Goal: Task Accomplishment & Management: Complete application form

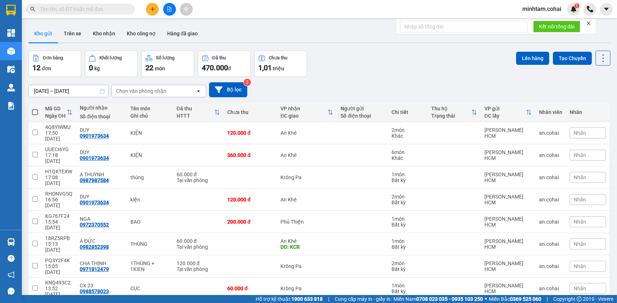
click at [169, 11] on button at bounding box center [169, 9] width 13 height 13
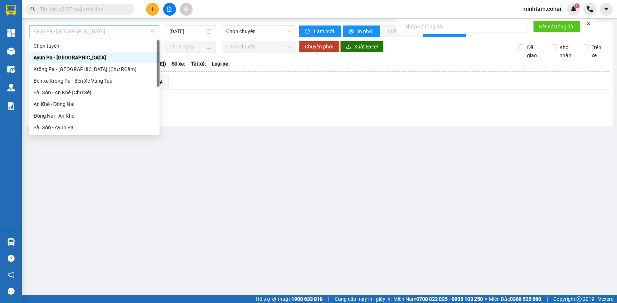
click at [146, 31] on span "Ayun Pa - [GEOGRAPHIC_DATA]" at bounding box center [93, 31] width 121 height 11
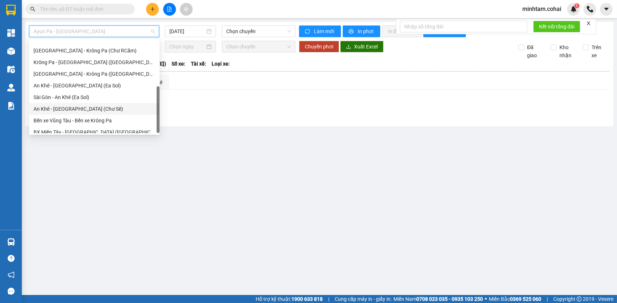
scroll to position [102, 0]
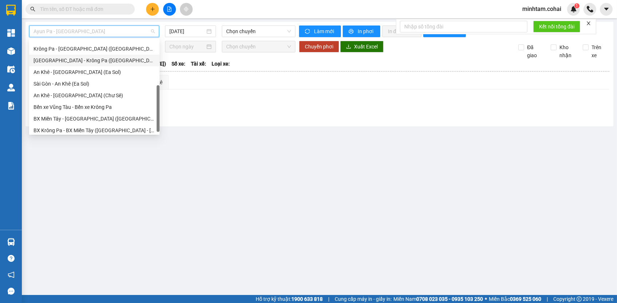
click at [100, 59] on div "[GEOGRAPHIC_DATA] - Krông Pa ([GEOGRAPHIC_DATA])" at bounding box center [94, 60] width 122 height 8
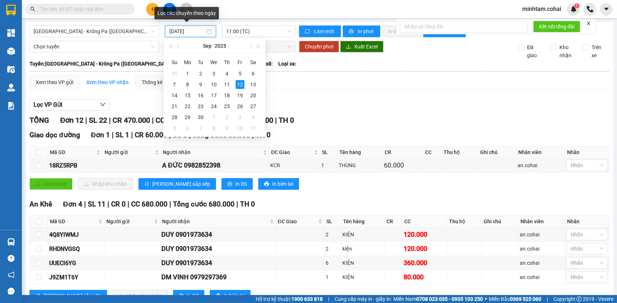
click at [174, 31] on input "[DATE]" at bounding box center [187, 31] width 36 height 8
click at [249, 72] on div "6" at bounding box center [253, 73] width 9 height 9
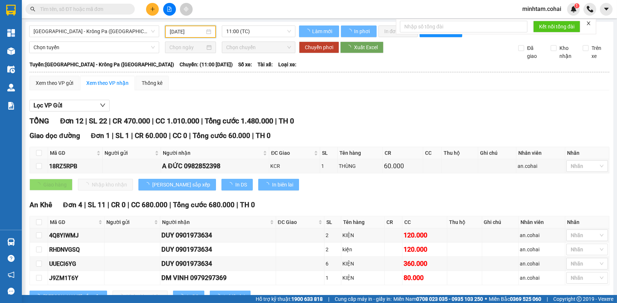
type input "[DATE]"
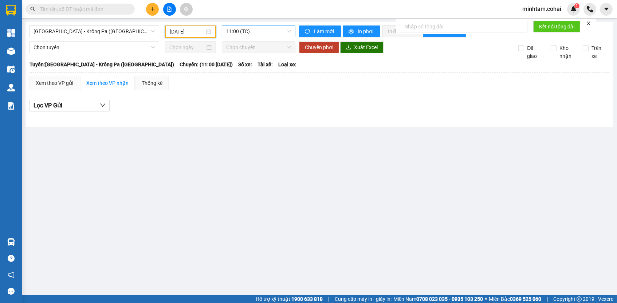
click at [263, 32] on span "11:00 (TC)" at bounding box center [258, 31] width 65 height 11
click at [271, 71] on div "17:45 - 50H-321.22" at bounding box center [254, 69] width 57 height 8
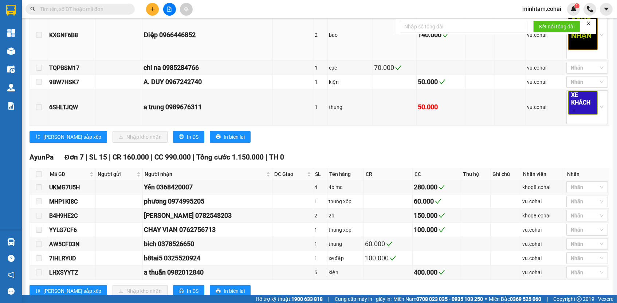
scroll to position [292, 0]
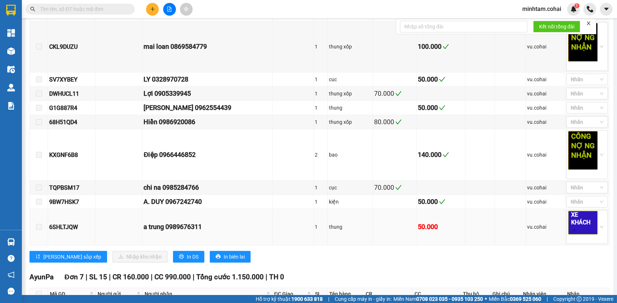
click at [69, 232] on div "6SHLTJQW" at bounding box center [71, 226] width 45 height 9
copy div "6SHLTJQW"
click at [89, 8] on input "text" at bounding box center [83, 9] width 86 height 8
paste input "6SHLTJQW"
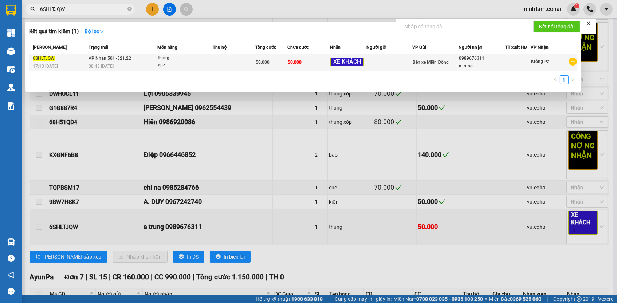
type input "6SHLTJQW"
click at [311, 65] on td "50.000" at bounding box center [308, 62] width 43 height 17
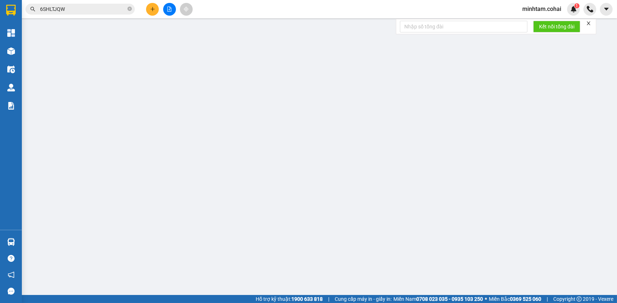
type input "0989676311"
type input "a trung"
type input "50.000"
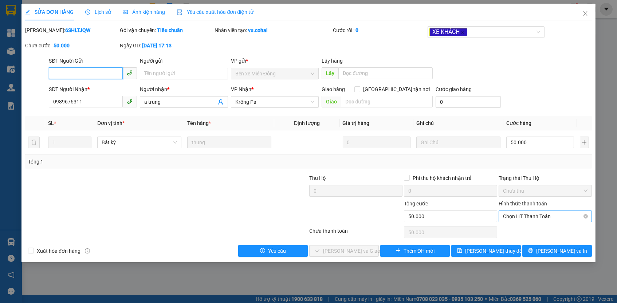
click at [542, 214] on span "Chọn HT Thanh Toán" at bounding box center [545, 216] width 84 height 11
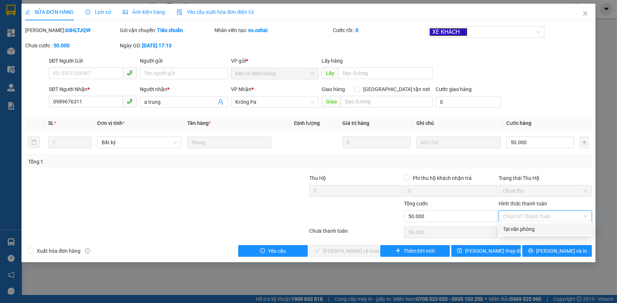
click at [533, 232] on div "Tại văn phòng" at bounding box center [545, 229] width 84 height 8
type input "0"
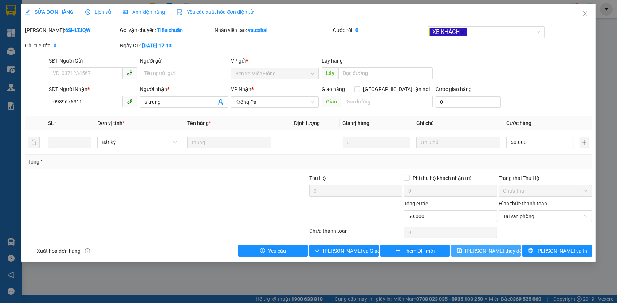
click at [507, 249] on button "[PERSON_NAME] thay đổi" at bounding box center [486, 251] width 70 height 12
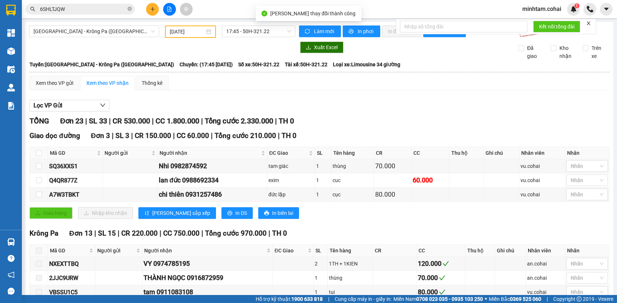
click at [589, 23] on icon "close" at bounding box center [588, 23] width 5 height 5
click at [77, 183] on div "Q4QR877Z" at bounding box center [75, 180] width 52 height 9
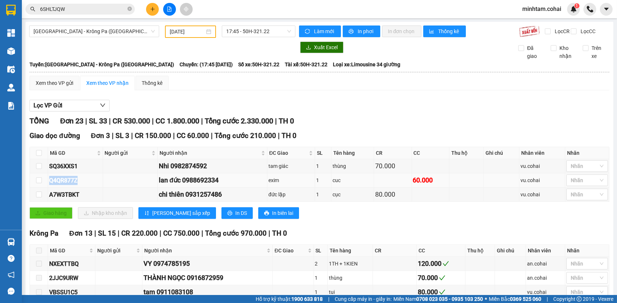
click at [77, 183] on div "Q4QR877Z" at bounding box center [75, 180] width 52 height 9
copy div "Q4QR877Z"
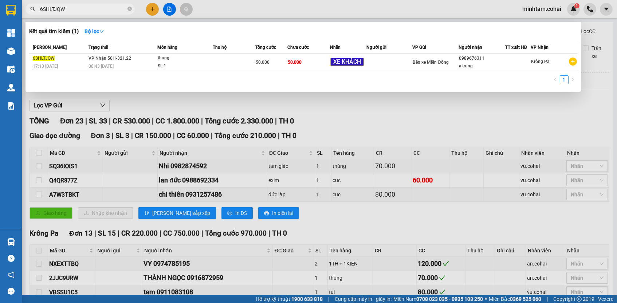
click at [115, 6] on input "6SHLTJQW" at bounding box center [83, 9] width 86 height 8
paste input "Q4QR877Z"
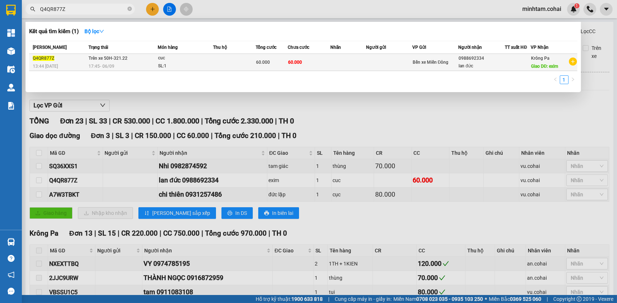
type input "Q4QR877Z"
click at [284, 62] on div "60.000" at bounding box center [271, 62] width 31 height 8
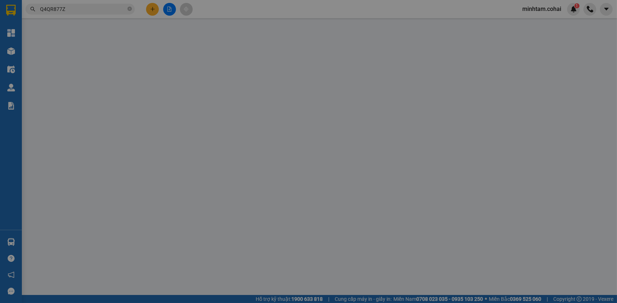
type input "0988692334"
type input "lan đức"
type input "exim"
type input "60.000"
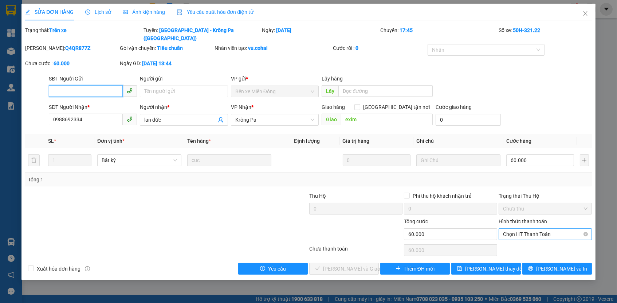
click at [521, 229] on span "Chọn HT Thanh Toán" at bounding box center [545, 234] width 84 height 11
click at [516, 238] on div "Tại văn phòng" at bounding box center [545, 238] width 84 height 8
type input "0"
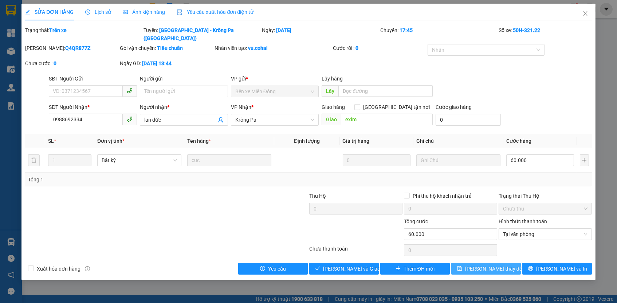
click at [499, 265] on span "[PERSON_NAME] thay đổi" at bounding box center [494, 269] width 58 height 8
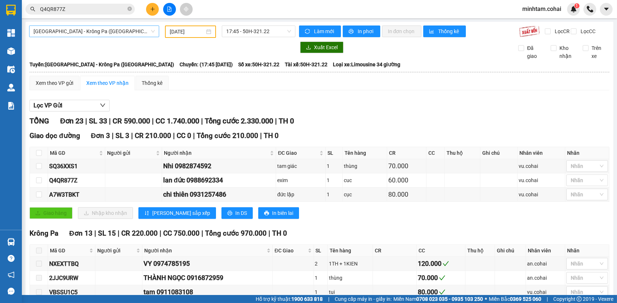
click at [100, 35] on span "[GEOGRAPHIC_DATA] - Krông Pa ([GEOGRAPHIC_DATA])" at bounding box center [93, 31] width 121 height 11
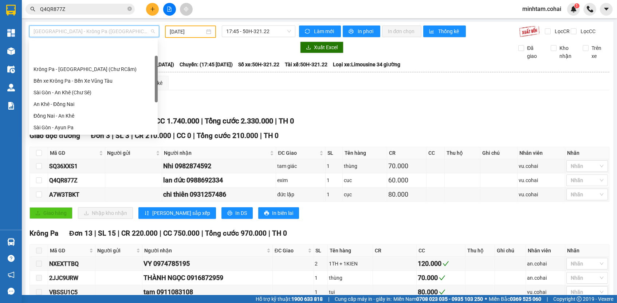
scroll to position [29, 0]
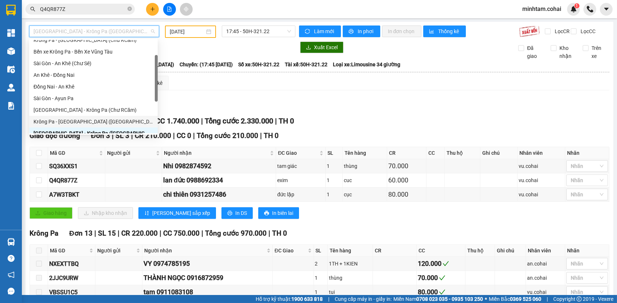
click at [88, 120] on div "Krông Pa - [GEOGRAPHIC_DATA] ([GEOGRAPHIC_DATA])" at bounding box center [93, 122] width 120 height 8
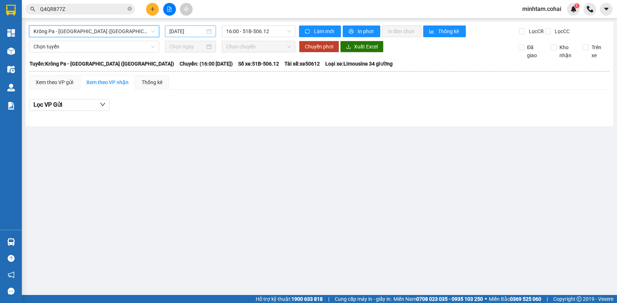
click at [179, 30] on input "[DATE]" at bounding box center [187, 31] width 36 height 8
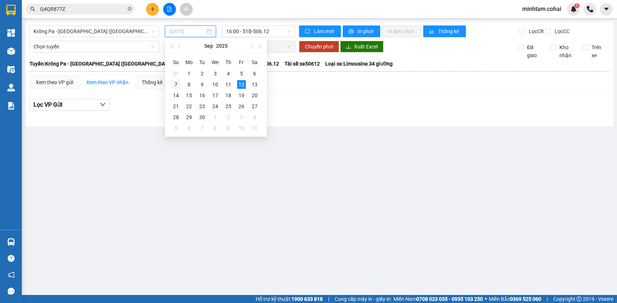
click at [178, 83] on div "7" at bounding box center [175, 84] width 9 height 9
type input "[DATE]"
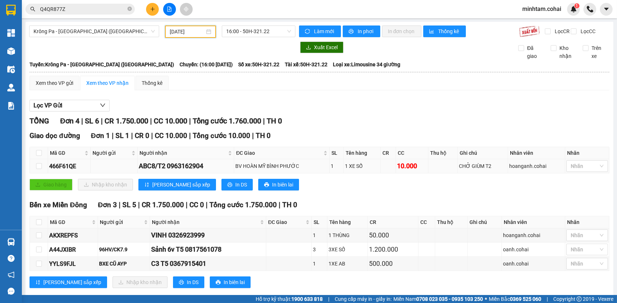
scroll to position [16, 0]
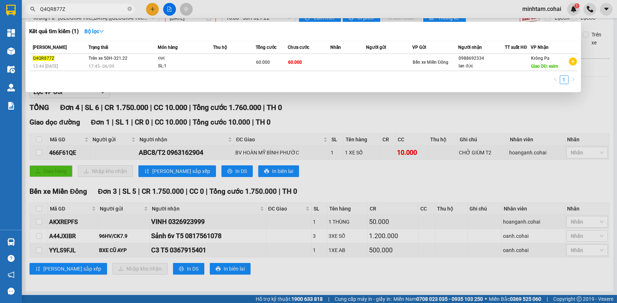
paste input "0963162904"
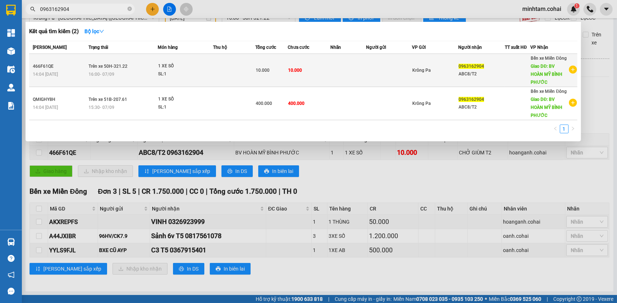
type input "0963162904"
click at [324, 71] on td "10.000" at bounding box center [309, 70] width 43 height 33
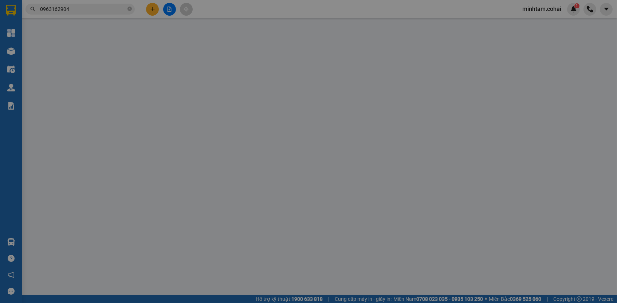
type input "0963162904"
type input "ABC8/T2"
type input "BV HOÀN MỸ BÌNH PHƯỚC"
type input "10.000"
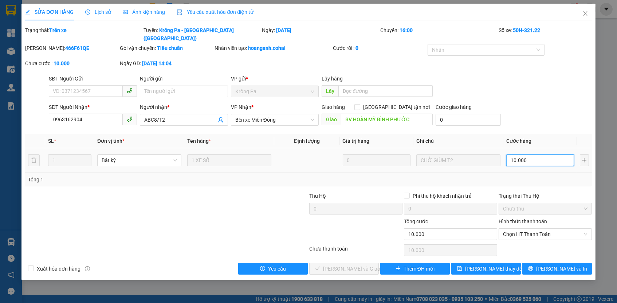
click at [537, 154] on input "10.000" at bounding box center [540, 160] width 68 height 12
click at [536, 154] on input "10.000" at bounding box center [540, 160] width 68 height 12
type input "100.001"
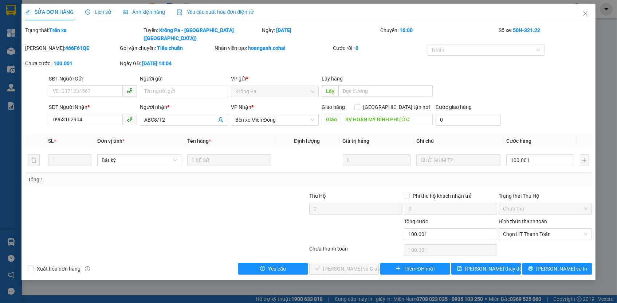
type input "100.000"
drag, startPoint x: 538, startPoint y: 175, endPoint x: 538, endPoint y: 192, distance: 16.7
click at [538, 176] on div "Tổng: 1" at bounding box center [308, 180] width 566 height 14
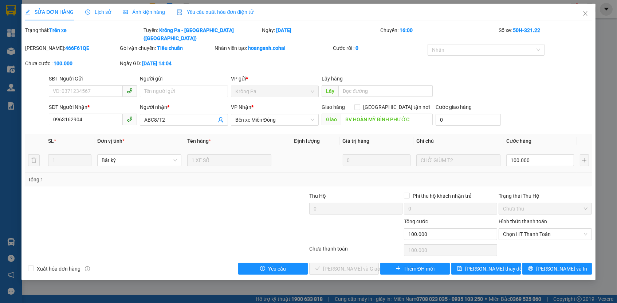
click at [540, 148] on td "100.000" at bounding box center [540, 160] width 74 height 24
click at [540, 154] on input "100.000" at bounding box center [540, 160] width 68 height 12
type input "1"
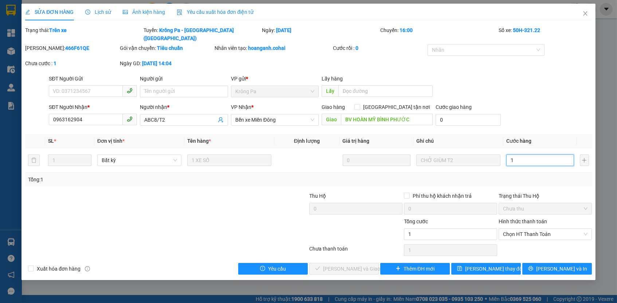
click at [538, 203] on span "Chưa thu" at bounding box center [545, 208] width 84 height 11
type input "1"
type input "1.000"
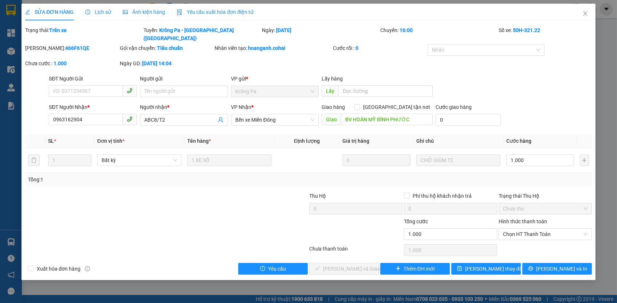
click at [530, 217] on div "Hình thức thanh toán" at bounding box center [544, 222] width 93 height 11
click at [528, 229] on span "Chọn HT Thanh Toán" at bounding box center [545, 234] width 84 height 11
click at [518, 238] on div "Tại văn phòng" at bounding box center [544, 239] width 93 height 12
type input "0"
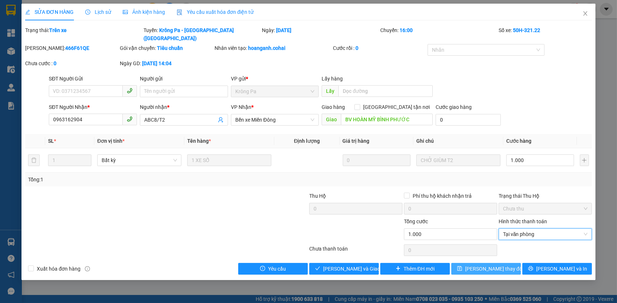
click at [497, 265] on span "[PERSON_NAME] thay đổi" at bounding box center [494, 269] width 58 height 8
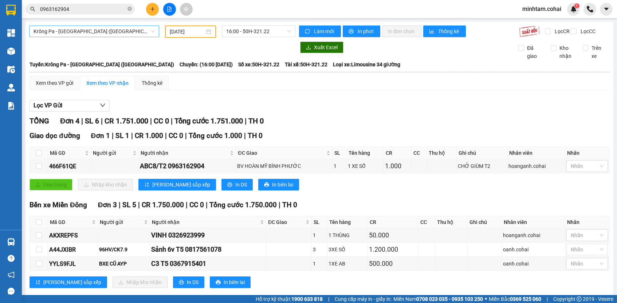
click at [113, 32] on span "Krông Pa - [GEOGRAPHIC_DATA] ([GEOGRAPHIC_DATA])" at bounding box center [93, 31] width 121 height 11
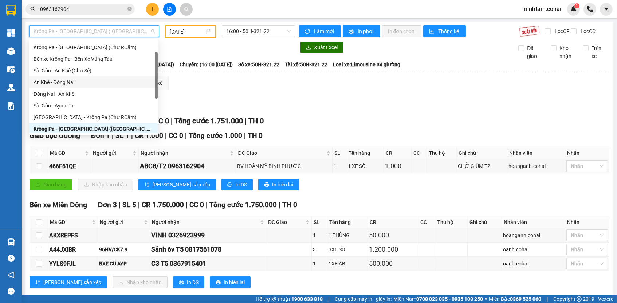
scroll to position [102, 0]
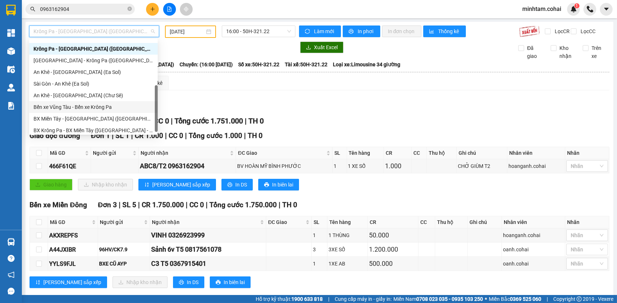
click at [94, 105] on div "Bến xe Vũng Tàu - Bến xe Krông Pa" at bounding box center [93, 107] width 120 height 8
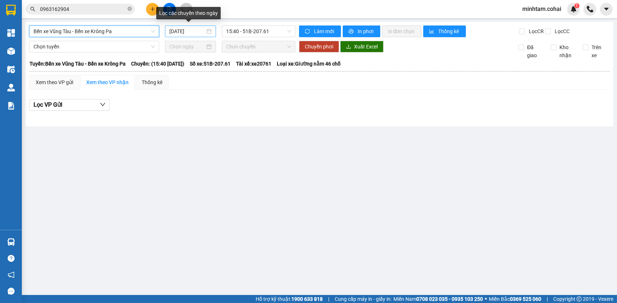
click at [177, 31] on input "[DATE]" at bounding box center [187, 31] width 36 height 8
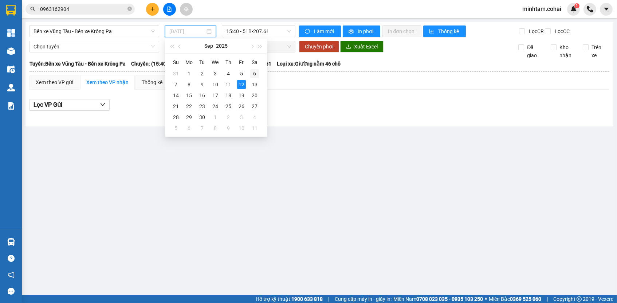
click at [251, 69] on div "6" at bounding box center [254, 73] width 9 height 9
type input "[DATE]"
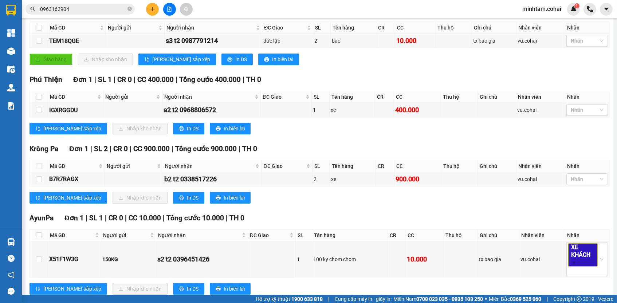
scroll to position [147, 0]
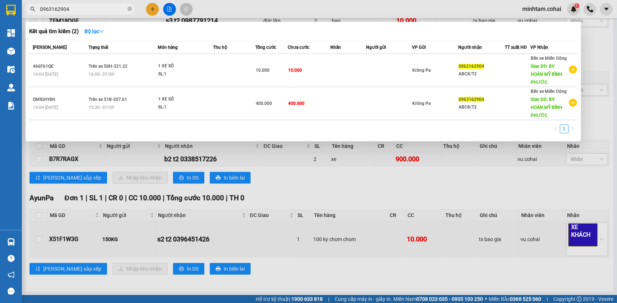
paste input "X51F1W3G"
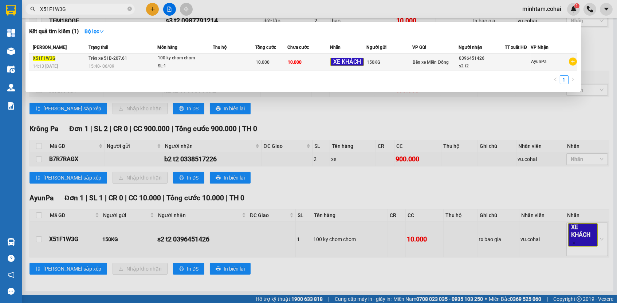
type input "X51F1W3G"
click at [307, 61] on td "10.000" at bounding box center [308, 62] width 43 height 17
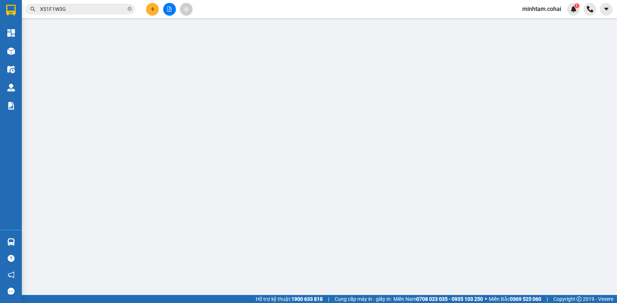
type input "150KG"
type input "0396451426"
type input "s2 t2"
type input "10.000"
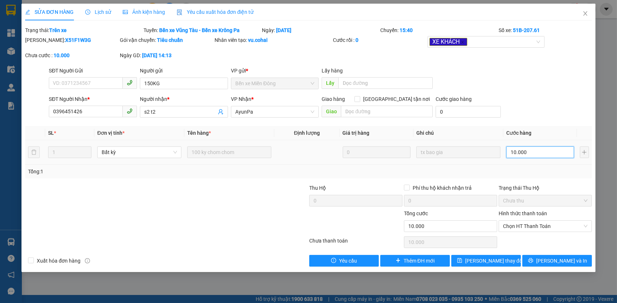
click at [527, 152] on input "10.000" at bounding box center [540, 152] width 68 height 12
type input "2"
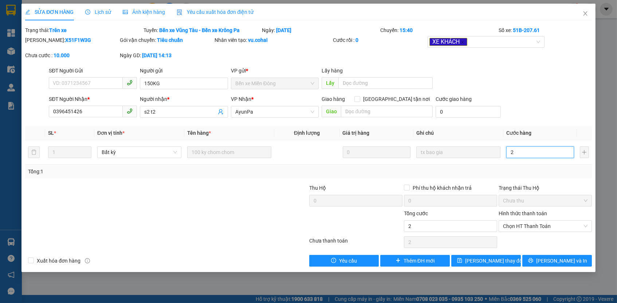
type input "22"
type input "220"
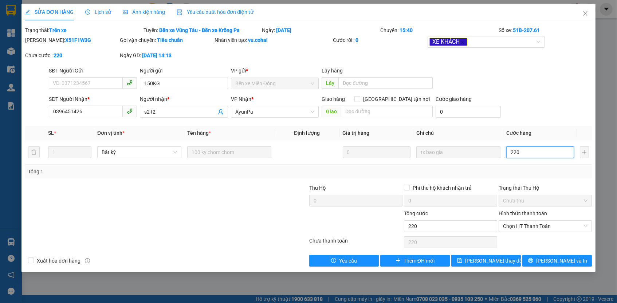
type input "220"
type input "220.000"
click at [512, 126] on th "Cước hàng" at bounding box center [540, 133] width 74 height 14
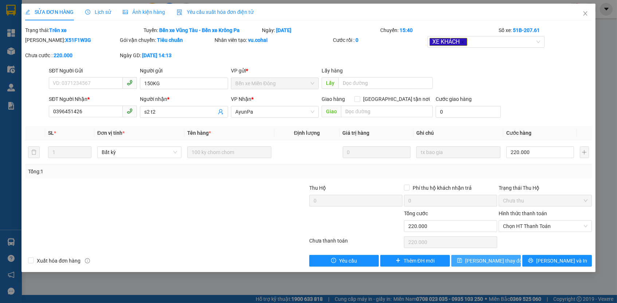
click at [462, 259] on icon "save" at bounding box center [459, 260] width 5 height 5
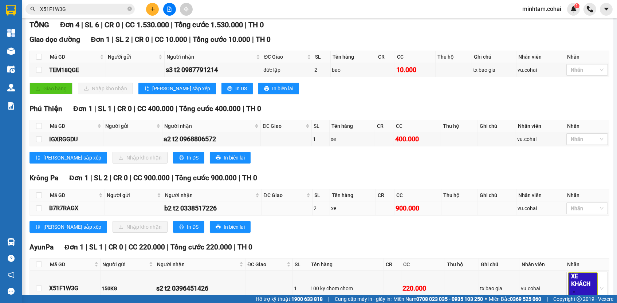
scroll to position [83, 0]
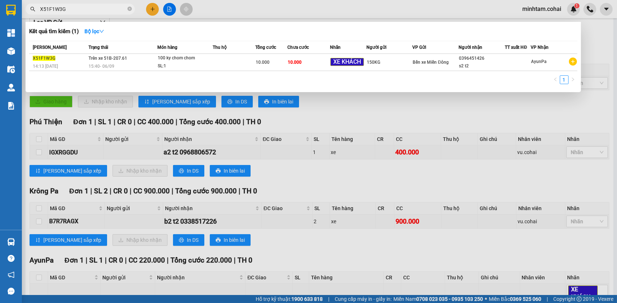
paste input "TEM18QGE"
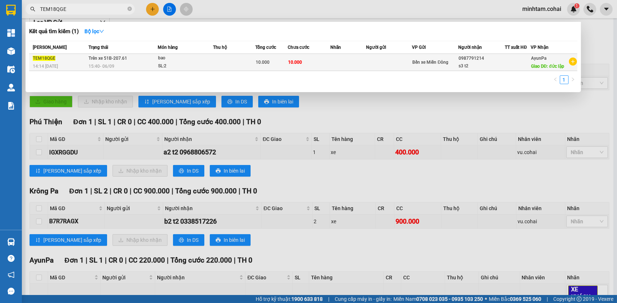
type input "TEM18QGE"
click at [293, 64] on span "10.000" at bounding box center [295, 62] width 14 height 5
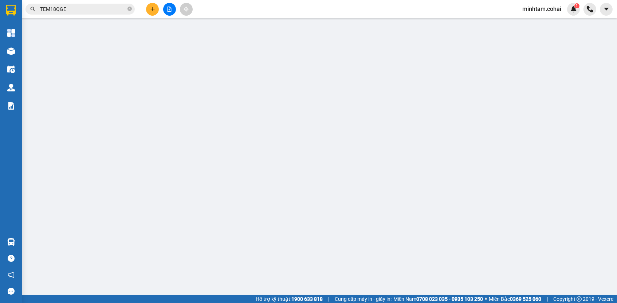
type input "0987791214"
type input "s3 t2"
type input "đức lập"
type input "10.000"
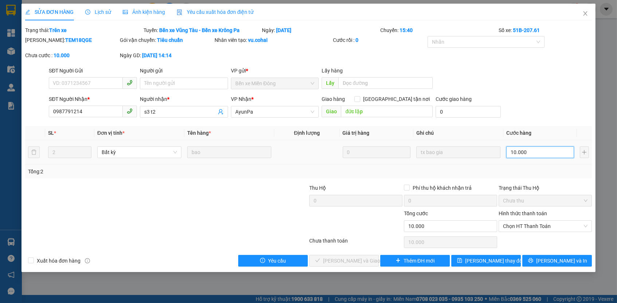
click at [535, 146] on input "10.000" at bounding box center [540, 152] width 68 height 12
type input "1"
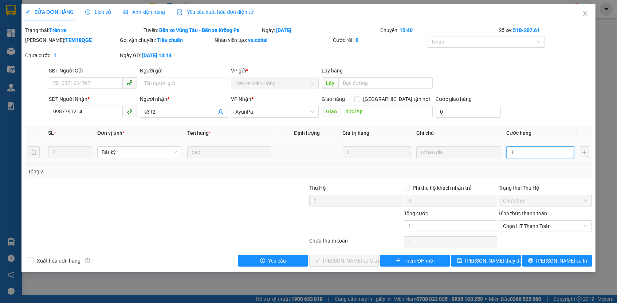
type input "15"
type input "150"
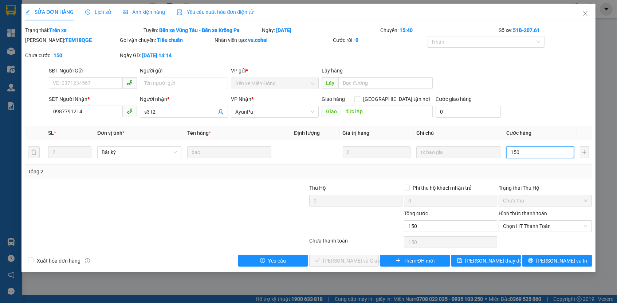
type input "150"
type input "150.000"
drag, startPoint x: 547, startPoint y: 177, endPoint x: 544, endPoint y: 198, distance: 22.0
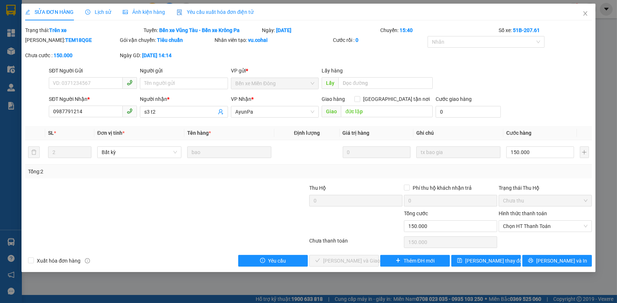
click at [547, 177] on div "Total Paid Fee 0 Total UnPaid Fee 10.000 Cash Collection Total Fee Trạng thái: …" at bounding box center [308, 146] width 566 height 240
click at [510, 258] on button "[PERSON_NAME] thay đổi" at bounding box center [486, 261] width 70 height 12
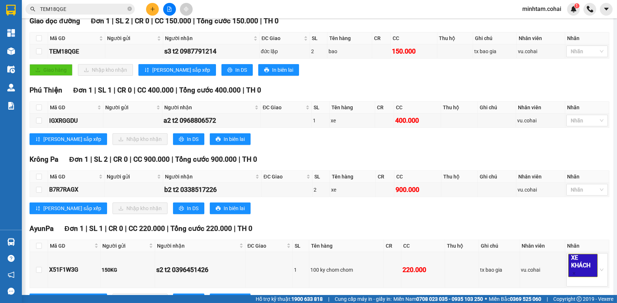
scroll to position [117, 0]
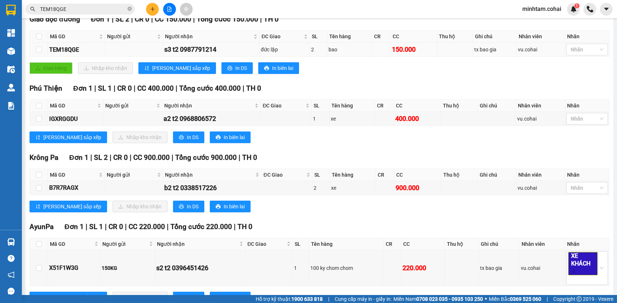
click at [73, 54] on div "TEM18QGE" at bounding box center [76, 49] width 55 height 9
copy div "TEM18QGE"
click at [80, 7] on input "TEM18QGE" at bounding box center [83, 9] width 86 height 8
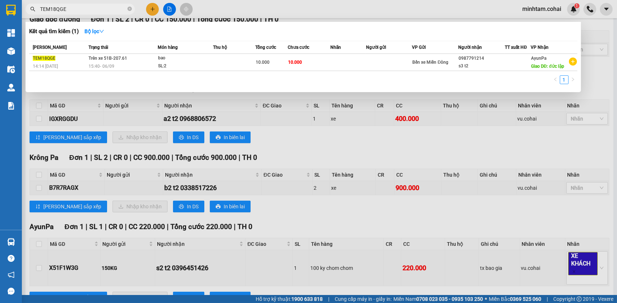
click at [80, 7] on input "TEM18QGE" at bounding box center [83, 9] width 86 height 8
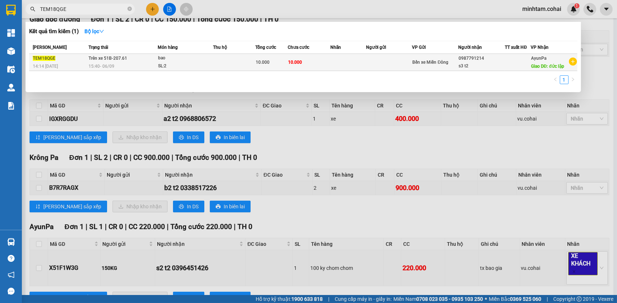
click at [322, 62] on td "10.000" at bounding box center [309, 62] width 43 height 17
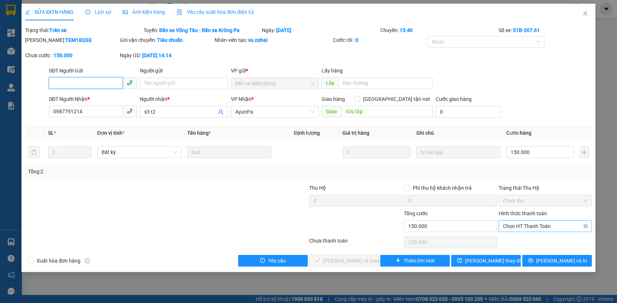
click at [533, 227] on span "Chọn HT Thanh Toán" at bounding box center [545, 226] width 84 height 11
click at [528, 237] on div "Tại văn phòng" at bounding box center [545, 238] width 84 height 8
type input "0"
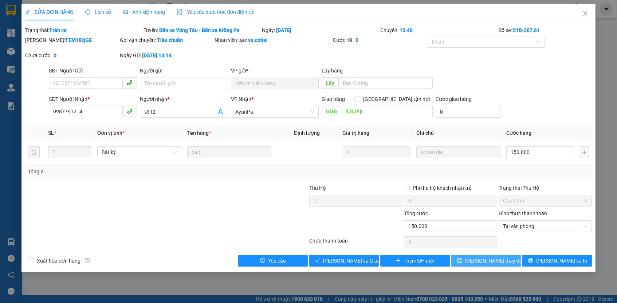
click at [498, 259] on span "[PERSON_NAME] thay đổi" at bounding box center [494, 261] width 58 height 8
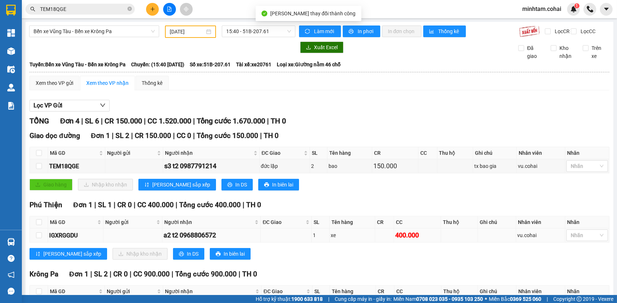
click at [71, 239] on div "IGXRGGDU" at bounding box center [75, 235] width 53 height 9
copy div "IGXRGGDU"
click at [93, 8] on input "TEM18QGE" at bounding box center [83, 9] width 86 height 8
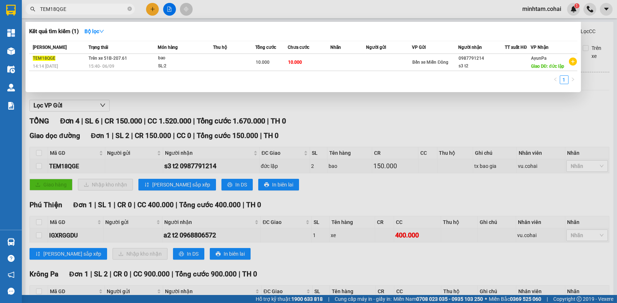
click at [93, 8] on input "TEM18QGE" at bounding box center [83, 9] width 86 height 8
paste input "IGXRGGDU"
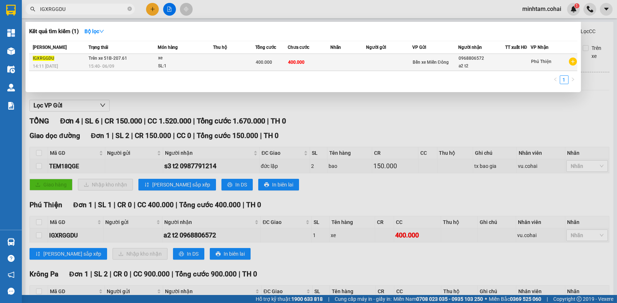
type input "IGXRGGDU"
click at [302, 66] on td "400.000" at bounding box center [309, 62] width 43 height 17
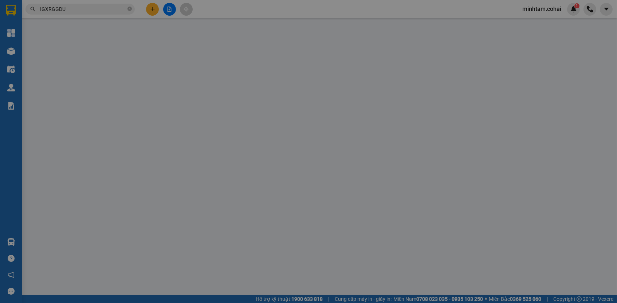
type input "0968806572"
type input "a2 t2"
type input "400.000"
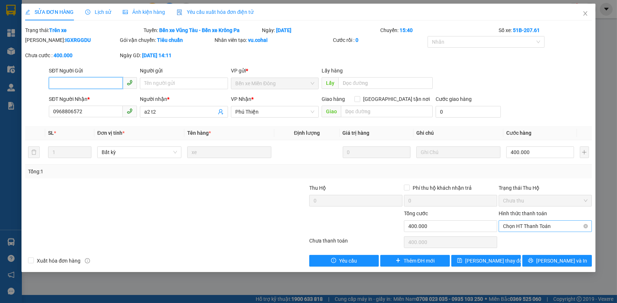
click at [516, 221] on span "Chọn HT Thanh Toán" at bounding box center [545, 226] width 84 height 11
click at [515, 236] on div "Tại văn phòng" at bounding box center [545, 238] width 84 height 8
type input "0"
click at [504, 255] on button "[PERSON_NAME] thay đổi" at bounding box center [486, 261] width 70 height 12
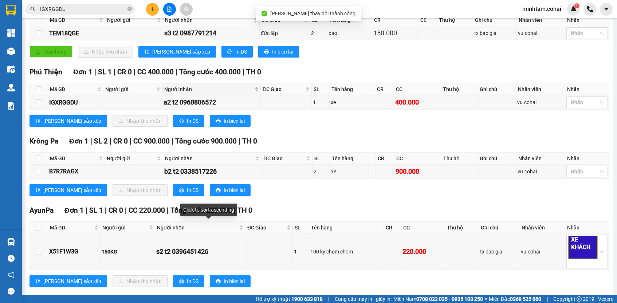
scroll to position [147, 0]
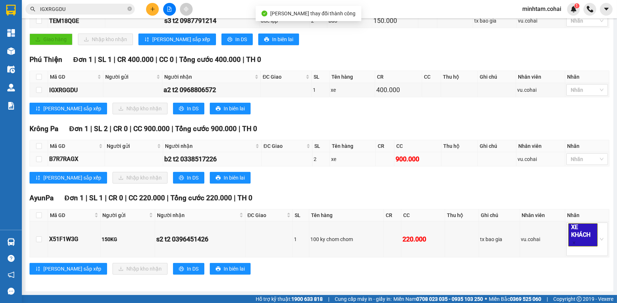
click at [67, 158] on div "B7R7RAGX" at bounding box center [76, 158] width 54 height 9
copy div "B7R7RAGX"
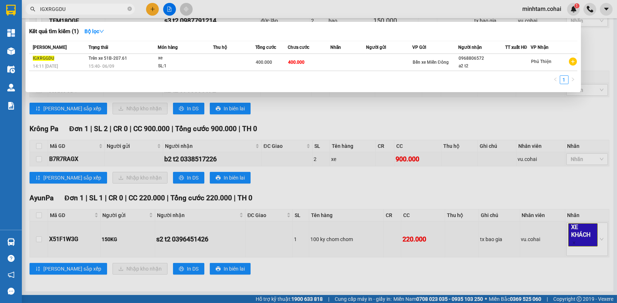
click at [76, 11] on input "IGXRGGDU" at bounding box center [83, 9] width 86 height 8
paste input "B7R7RAGX"
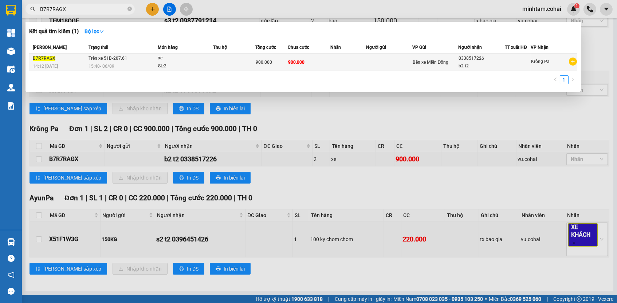
type input "B7R7RAGX"
click at [267, 61] on span "900.000" at bounding box center [264, 62] width 16 height 5
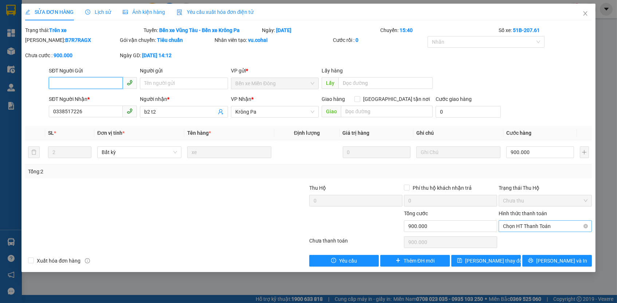
click at [528, 225] on span "Chọn HT Thanh Toán" at bounding box center [545, 226] width 84 height 11
click at [516, 239] on div "Tại văn phòng" at bounding box center [545, 238] width 84 height 8
type input "0"
click at [503, 257] on span "[PERSON_NAME] thay đổi" at bounding box center [494, 261] width 58 height 8
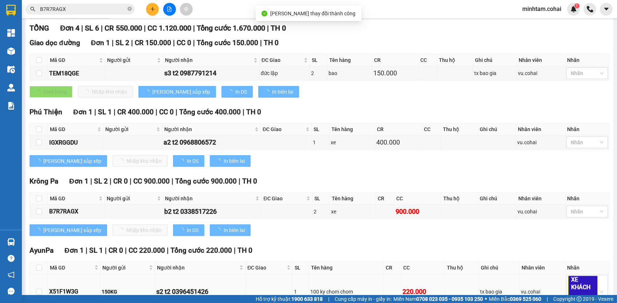
scroll to position [147, 0]
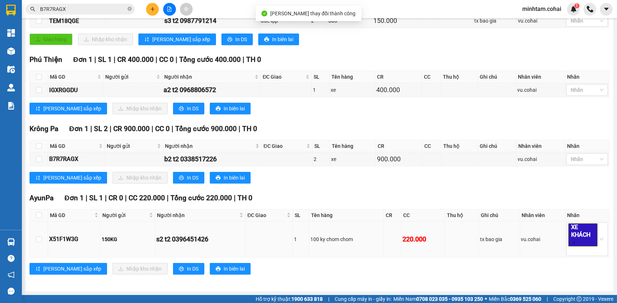
click at [69, 234] on td "X51F1W3G" at bounding box center [74, 239] width 52 height 36
click at [70, 234] on td "X51F1W3G" at bounding box center [74, 239] width 52 height 36
click at [70, 238] on div "X51F1W3G" at bounding box center [74, 238] width 50 height 9
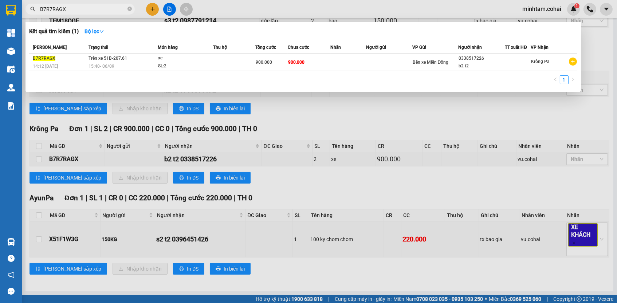
click at [88, 11] on input "B7R7RAGX" at bounding box center [83, 9] width 86 height 8
paste input "text"
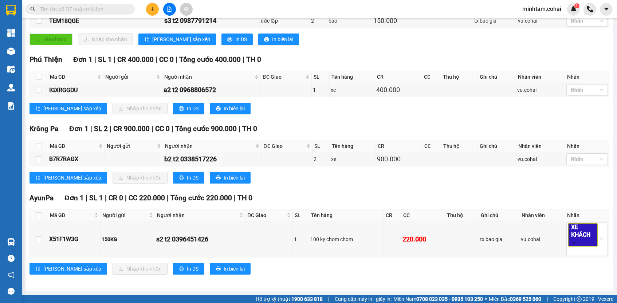
click at [103, 11] on input "text" at bounding box center [83, 9] width 86 height 8
paste input "text"
click at [74, 237] on div "X51F1W3G" at bounding box center [74, 238] width 50 height 9
copy div "X51F1W3G"
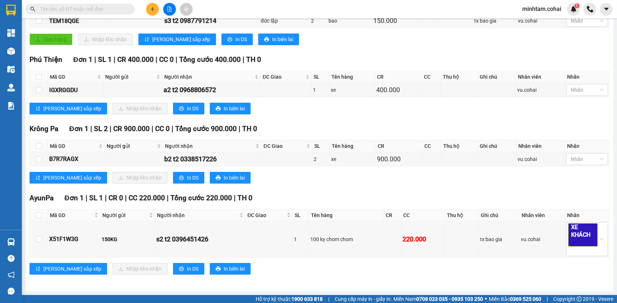
click at [89, 11] on input "text" at bounding box center [83, 9] width 86 height 8
paste input "X51F1W3G"
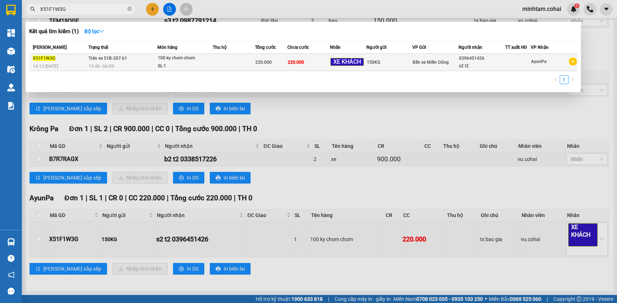
type input "X51F1W3G"
click at [266, 67] on td "220.000" at bounding box center [271, 62] width 32 height 17
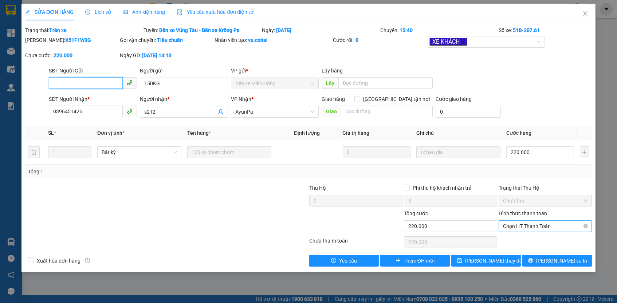
click at [518, 224] on span "Chọn HT Thanh Toán" at bounding box center [545, 226] width 84 height 11
click at [518, 237] on div "Tại văn phòng" at bounding box center [545, 238] width 84 height 8
type input "0"
click at [500, 262] on button "[PERSON_NAME] thay đổi" at bounding box center [486, 261] width 70 height 12
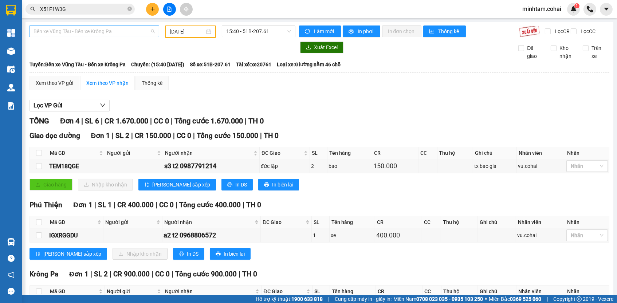
click at [133, 32] on span "Bến xe Vũng Tàu - Bến xe Krông Pa" at bounding box center [93, 31] width 121 height 11
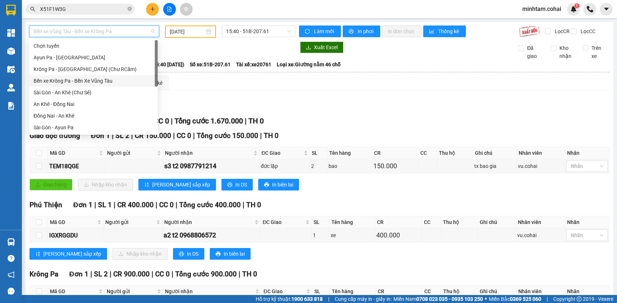
click at [107, 81] on div "Bến xe Krông Pa - Bến Xe Vũng Tàu" at bounding box center [93, 81] width 120 height 8
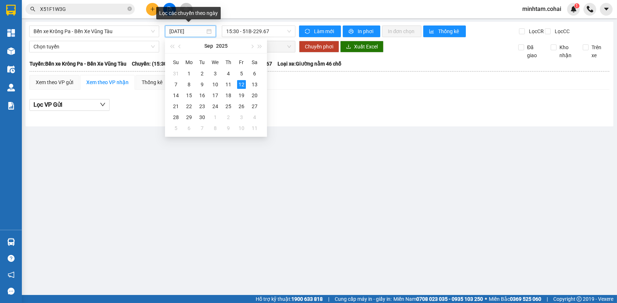
click at [196, 30] on input "[DATE]" at bounding box center [187, 31] width 36 height 8
click at [174, 84] on div "7" at bounding box center [175, 84] width 9 height 9
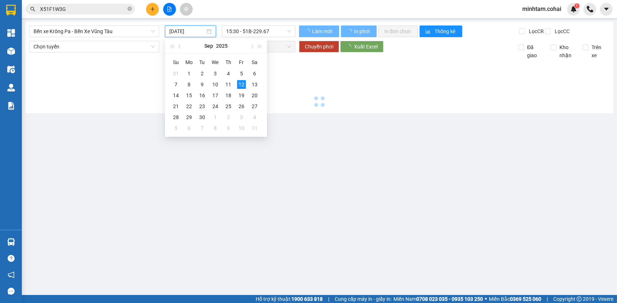
type input "[DATE]"
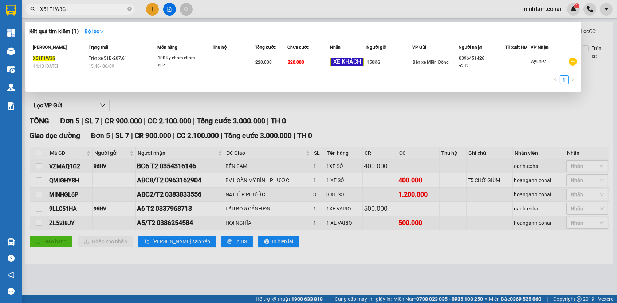
paste input "QMIGHY8H"
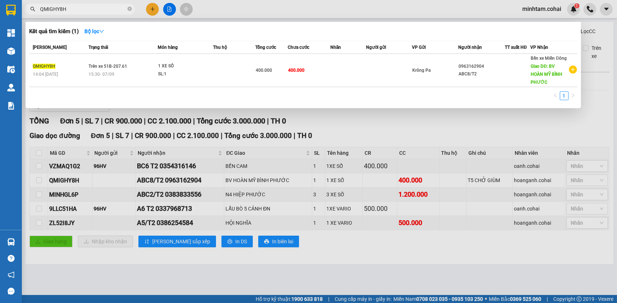
type input "QMIGHY8H"
click at [283, 63] on td "400.000" at bounding box center [271, 70] width 32 height 33
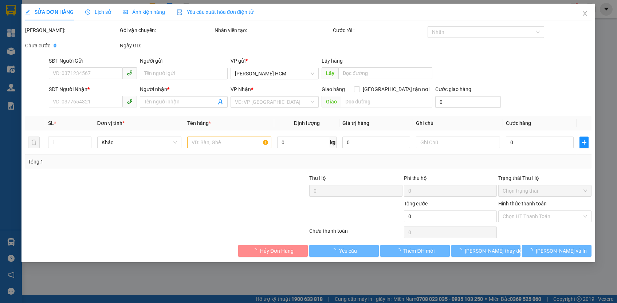
type input "0963162904"
type input "ABC8/T2"
type input "BV HOÀN MỸ BÌNH PHƯỚC"
type input "400.000"
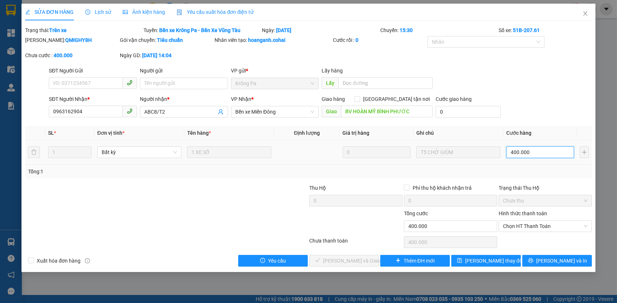
click at [532, 155] on input "400.000" at bounding box center [540, 152] width 68 height 12
type input "3"
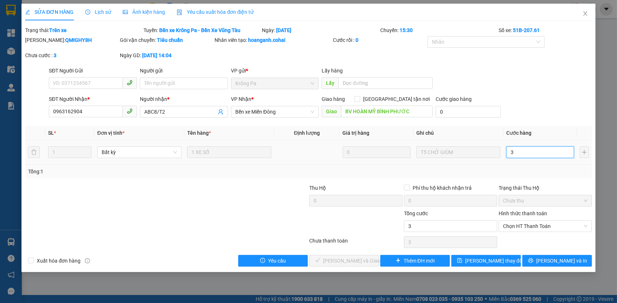
type input "38"
type input "380"
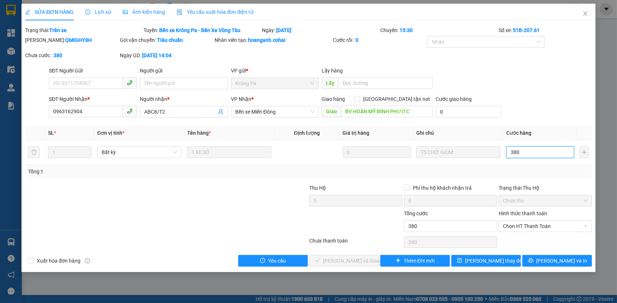
type input "380"
type input "380.000"
click at [543, 173] on div "Tổng: 1" at bounding box center [308, 171] width 560 height 8
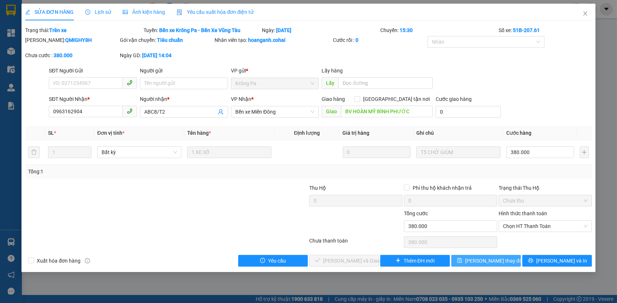
click at [505, 256] on button "[PERSON_NAME] thay đổi" at bounding box center [486, 261] width 70 height 12
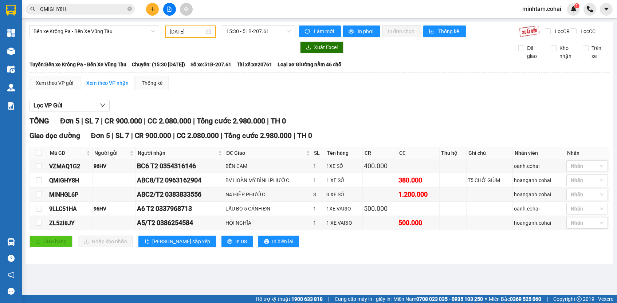
click at [118, 8] on input "QMIGHY8H" at bounding box center [83, 9] width 86 height 8
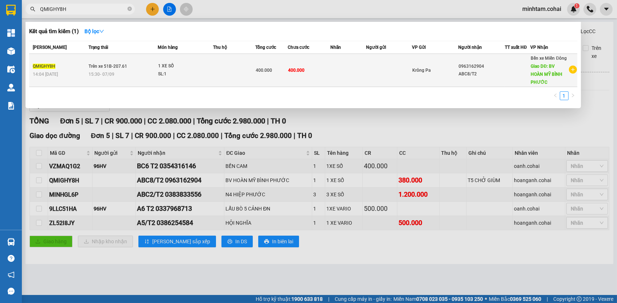
click at [232, 79] on td at bounding box center [234, 70] width 43 height 33
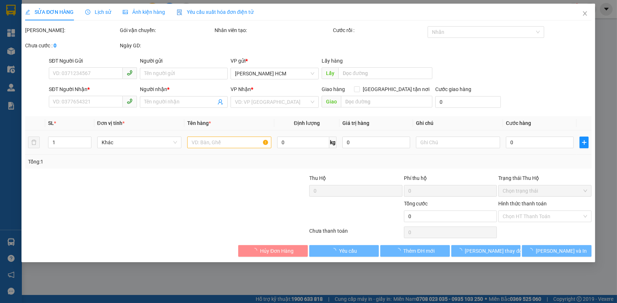
type input "0963162904"
type input "ABC8/T2"
type input "BV HOÀN MỸ BÌNH PHƯỚC"
type input "380.000"
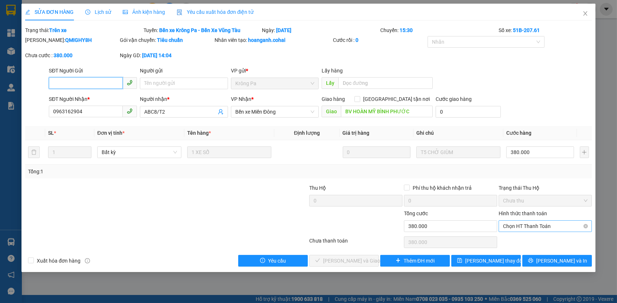
click at [542, 226] on span "Chọn HT Thanh Toán" at bounding box center [545, 226] width 84 height 11
click at [537, 236] on div "Tại văn phòng" at bounding box center [545, 238] width 84 height 8
type input "0"
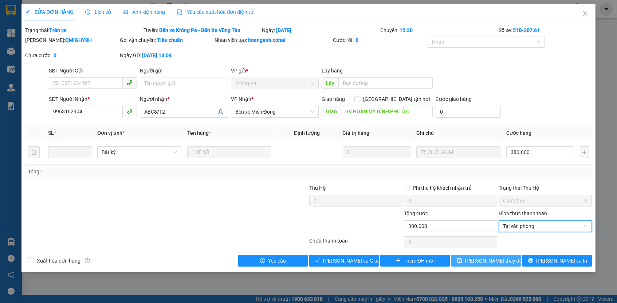
click at [511, 255] on button "[PERSON_NAME] thay đổi" at bounding box center [486, 261] width 70 height 12
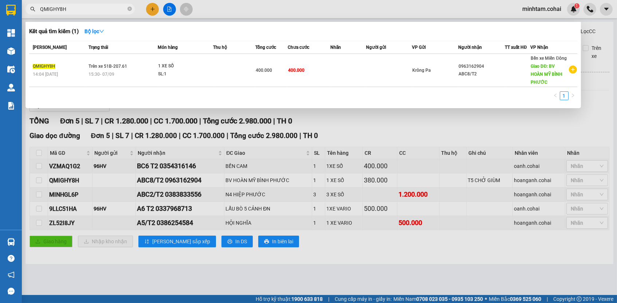
paste input "MINHGL6P"
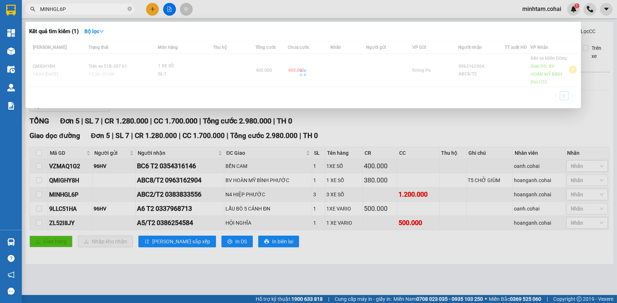
type input "MINHGL6P"
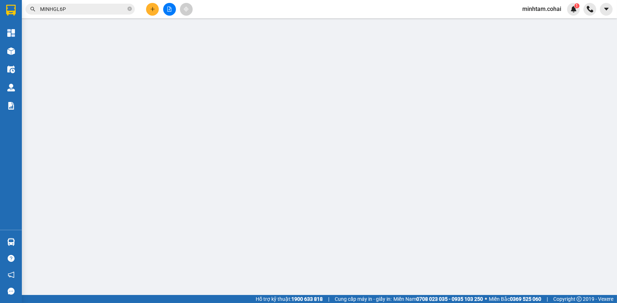
type input "0383833556"
type input "ABC2/T2"
type input "N4 HIỆP PHƯỚC"
type input "1.200.000"
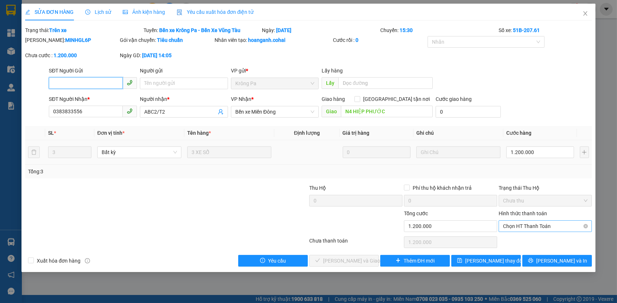
click at [502, 224] on div "Chọn HT Thanh Toán" at bounding box center [544, 226] width 93 height 12
click at [509, 238] on div "Tại văn phòng" at bounding box center [545, 238] width 84 height 8
type input "0"
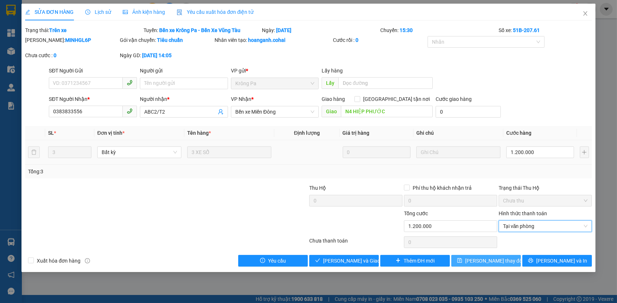
click at [503, 258] on span "[PERSON_NAME] thay đổi" at bounding box center [494, 261] width 58 height 8
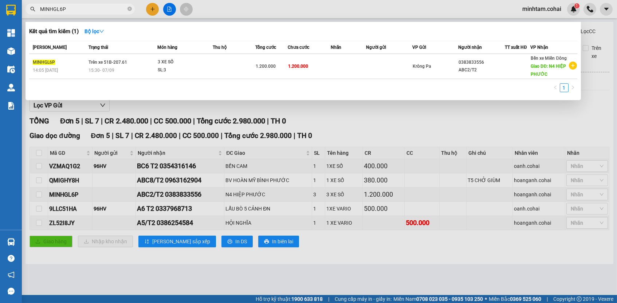
paste input "ZL52I8JY"
type input "ZL52I8JY"
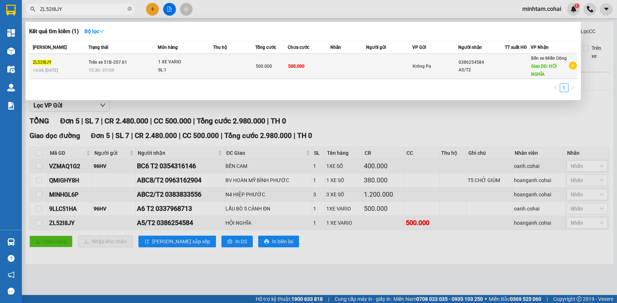
drag, startPoint x: 346, startPoint y: 50, endPoint x: 348, endPoint y: 68, distance: 18.3
click at [348, 68] on td at bounding box center [348, 66] width 36 height 25
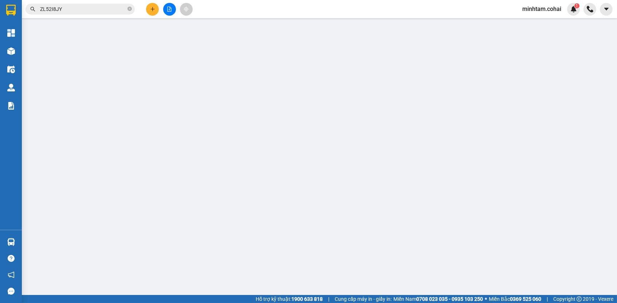
type input "0386254584"
type input "A5/T2"
type input "HỘI NGHĨA"
type input "500.000"
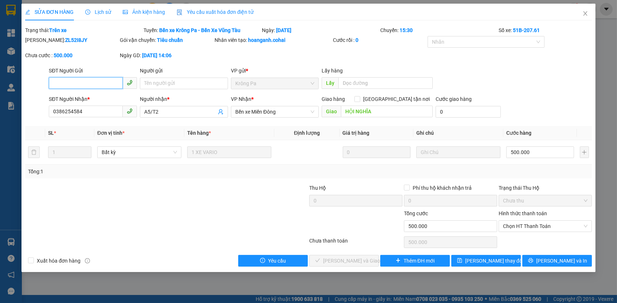
drag, startPoint x: 516, startPoint y: 222, endPoint x: 516, endPoint y: 230, distance: 8.0
click at [516, 222] on span "Chọn HT Thanh Toán" at bounding box center [545, 226] width 84 height 11
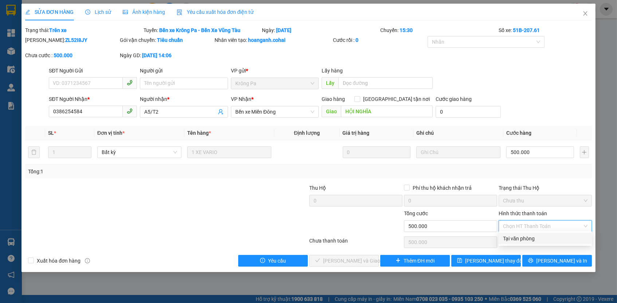
click at [515, 241] on div "Tại văn phòng" at bounding box center [545, 238] width 84 height 8
type input "0"
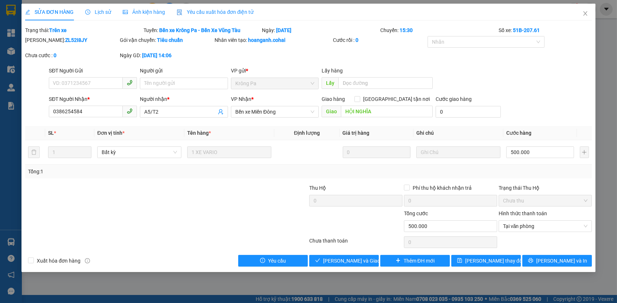
click at [503, 265] on div "SỬA ĐƠN HÀNG Lịch sử Ảnh kiện hàng Yêu cầu xuất hóa đơn điện tử Total Paid Fee …" at bounding box center [307, 138] width 573 height 268
click at [476, 264] on button "[PERSON_NAME] thay đổi" at bounding box center [486, 261] width 70 height 12
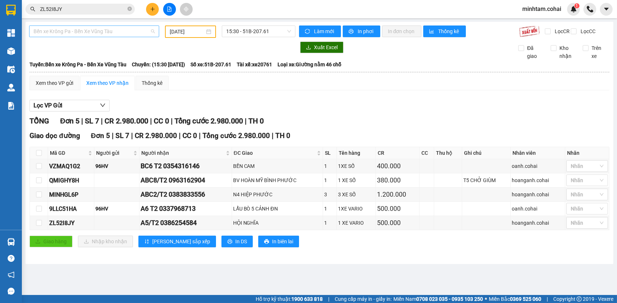
click at [108, 32] on span "Bến xe Krông Pa - Bến Xe Vũng Tàu" at bounding box center [93, 31] width 121 height 11
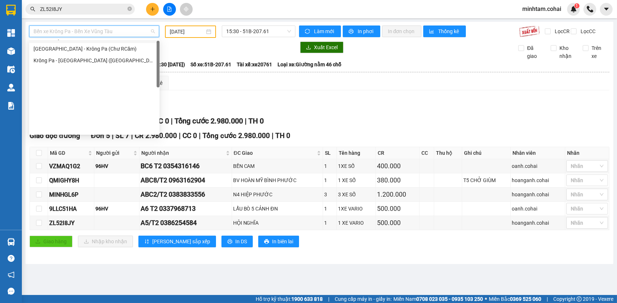
scroll to position [102, 0]
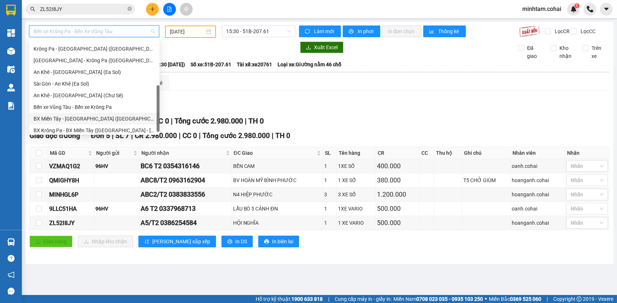
click at [89, 114] on div "BX Miền Tây - [GEOGRAPHIC_DATA] ([GEOGRAPHIC_DATA] - [GEOGRAPHIC_DATA])" at bounding box center [94, 119] width 130 height 12
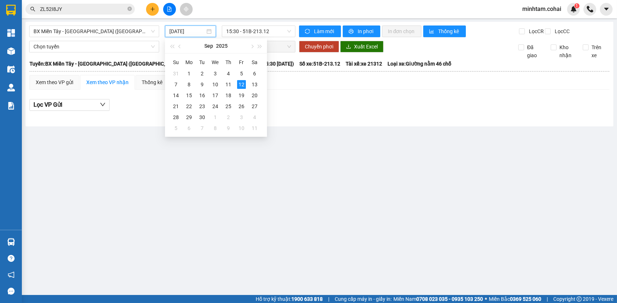
click at [183, 30] on input "[DATE]" at bounding box center [187, 31] width 36 height 8
click at [179, 84] on div "7" at bounding box center [175, 84] width 9 height 9
type input "[DATE]"
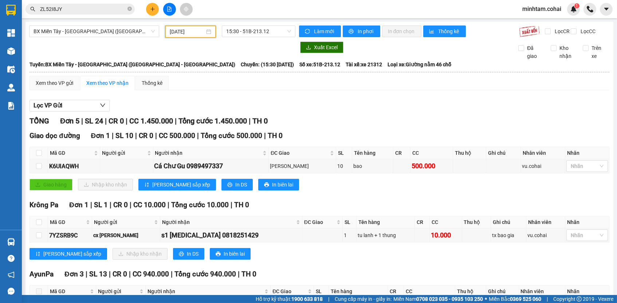
scroll to position [115, 0]
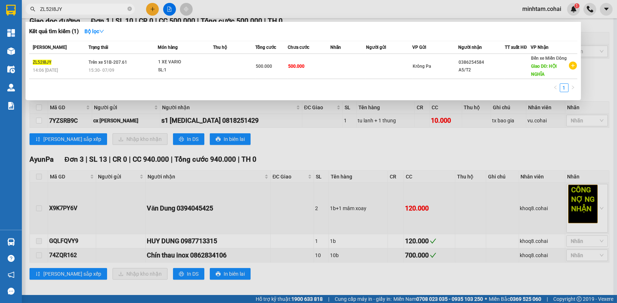
paste input "7YZSRB9C"
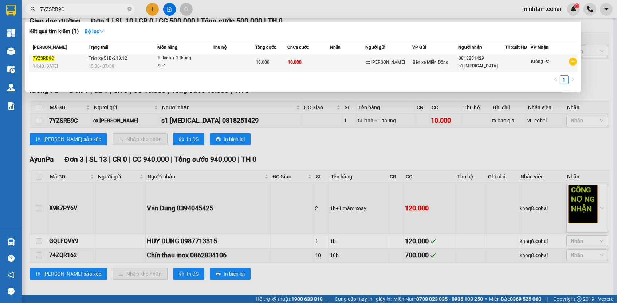
type input "7YZSRB9C"
click at [325, 64] on td "10.000" at bounding box center [308, 62] width 43 height 17
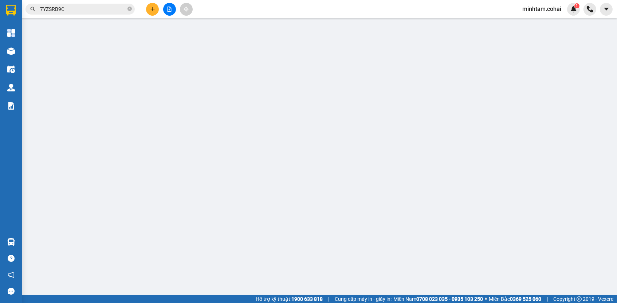
type input "cx [PERSON_NAME]"
type input "0818251429"
type input "s1 [MEDICAL_DATA]"
type input "10.000"
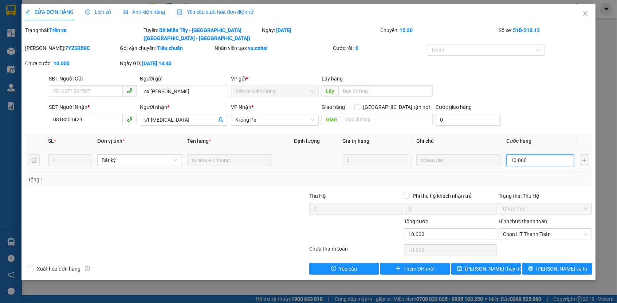
click at [535, 158] on input "10.000" at bounding box center [540, 160] width 68 height 12
type input "2"
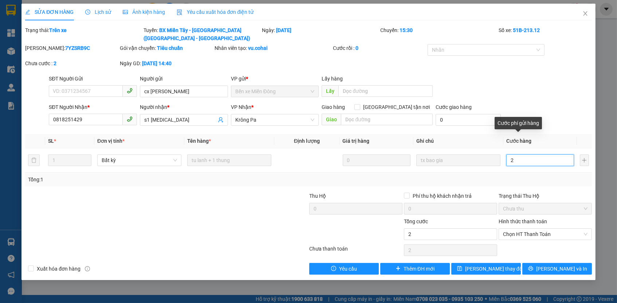
type input "25"
type input "250"
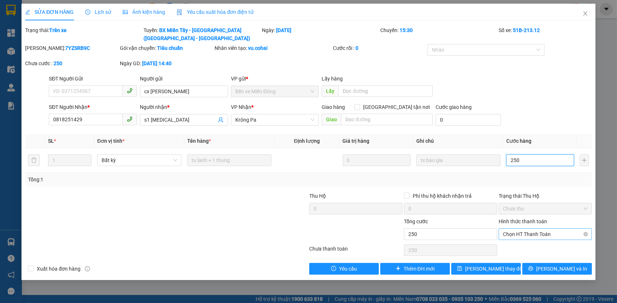
click at [521, 232] on span "Chọn HT Thanh Toán" at bounding box center [545, 234] width 84 height 11
type input "250"
type input "250.000"
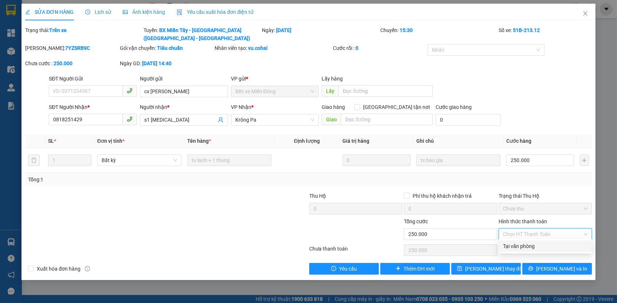
click at [522, 246] on div "Tại văn phòng" at bounding box center [545, 246] width 84 height 8
type input "0"
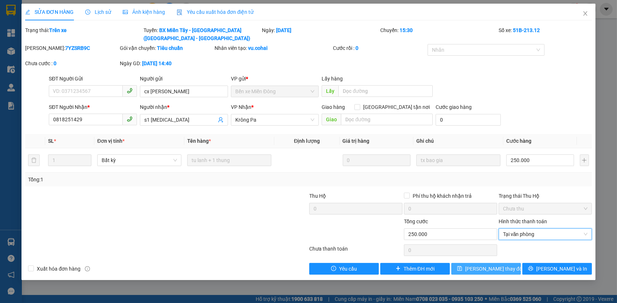
click at [500, 269] on span "[PERSON_NAME] thay đổi" at bounding box center [494, 269] width 58 height 8
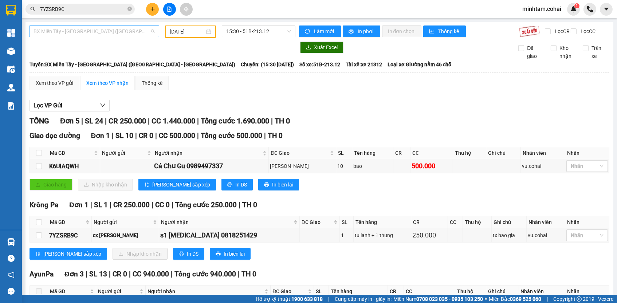
click at [111, 33] on span "BX Miền Tây - [GEOGRAPHIC_DATA] ([GEOGRAPHIC_DATA] - [GEOGRAPHIC_DATA])" at bounding box center [93, 31] width 121 height 11
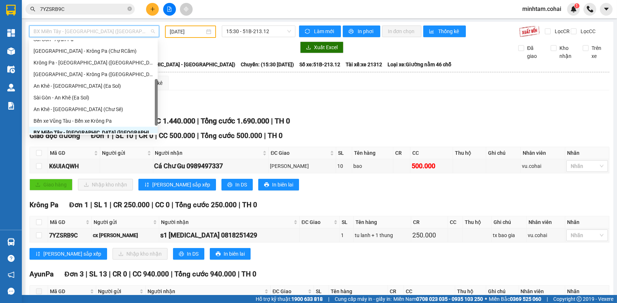
scroll to position [87, 0]
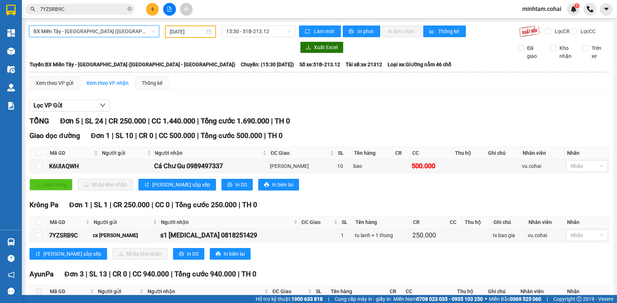
click at [117, 32] on span "BX Miền Tây - [GEOGRAPHIC_DATA] ([GEOGRAPHIC_DATA] - [GEOGRAPHIC_DATA])" at bounding box center [93, 31] width 121 height 11
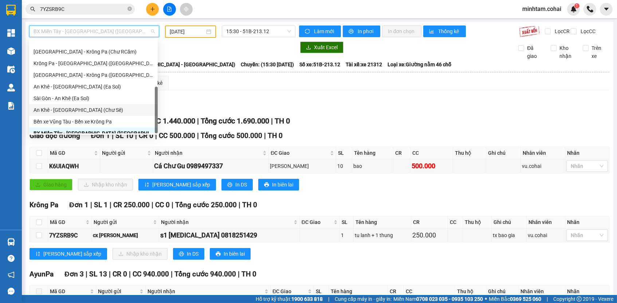
scroll to position [102, 0]
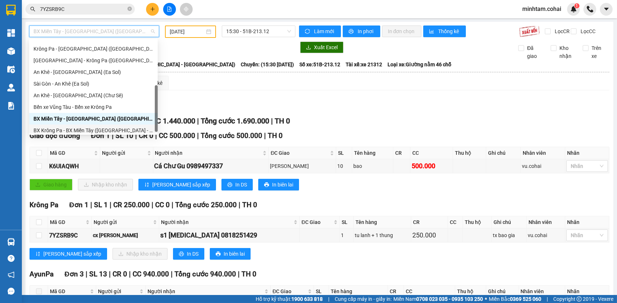
click at [100, 131] on div "BX Krông Pa - BX Miền Tây ([GEOGRAPHIC_DATA] - [GEOGRAPHIC_DATA])" at bounding box center [93, 130] width 120 height 8
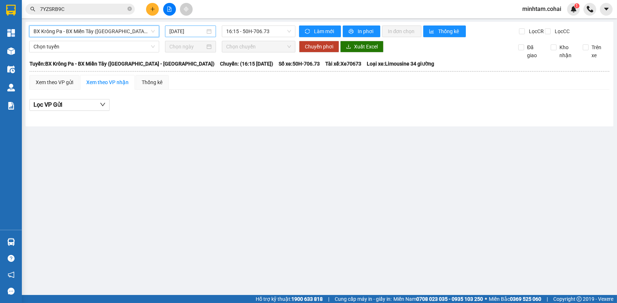
click at [190, 27] on input "[DATE]" at bounding box center [187, 31] width 36 height 8
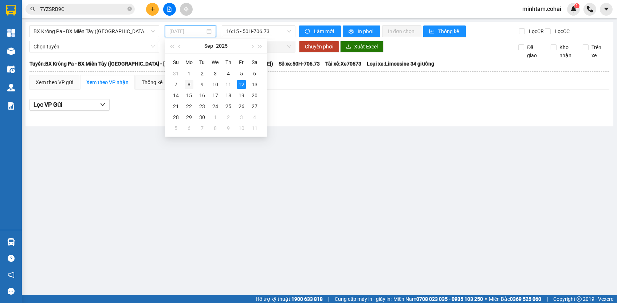
click at [190, 86] on div "8" at bounding box center [189, 84] width 9 height 9
type input "[DATE]"
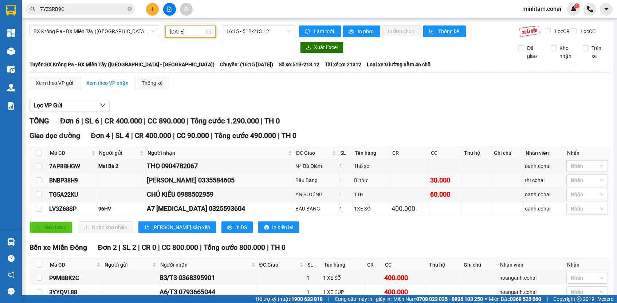
scroll to position [45, 0]
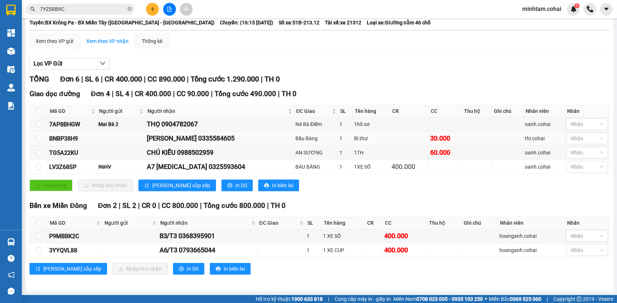
click at [73, 138] on div "BNBP38H9" at bounding box center [72, 138] width 47 height 9
copy div "BNBP38H9"
click at [84, 9] on input "7YZSRB9C" at bounding box center [83, 9] width 86 height 8
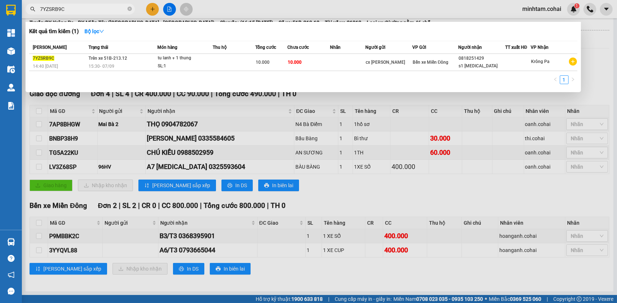
click at [84, 9] on input "7YZSRB9C" at bounding box center [83, 9] width 86 height 8
paste input "BNBP38H9"
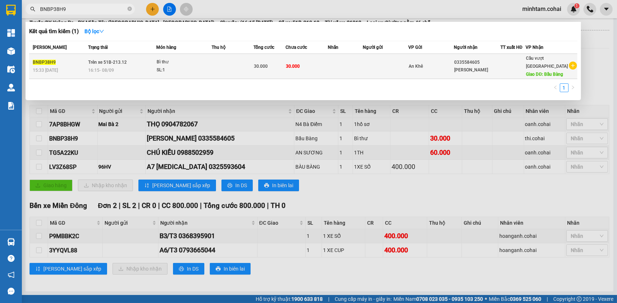
type input "BNBP38H9"
click at [310, 62] on td "30.000" at bounding box center [306, 66] width 42 height 25
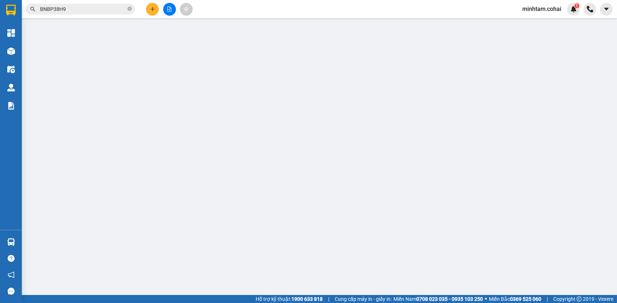
type input "0335584605"
type input "[PERSON_NAME]"
type input "Bầu Bàng"
type input "30.000"
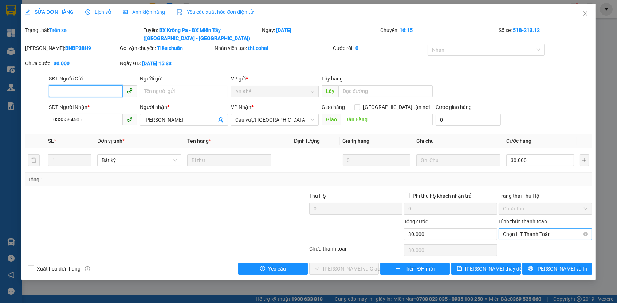
click at [546, 233] on span "Chọn HT Thanh Toán" at bounding box center [545, 234] width 84 height 11
click at [536, 248] on div "Tại văn phòng" at bounding box center [545, 246] width 84 height 8
type input "0"
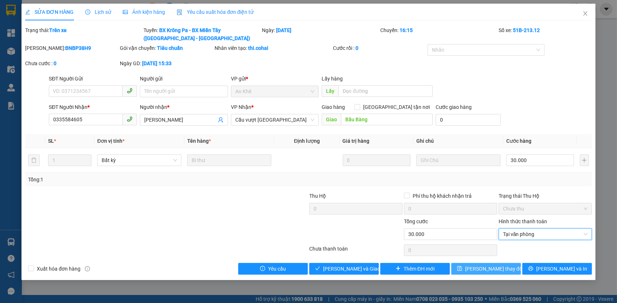
click at [512, 265] on button "[PERSON_NAME] thay đổi" at bounding box center [486, 269] width 70 height 12
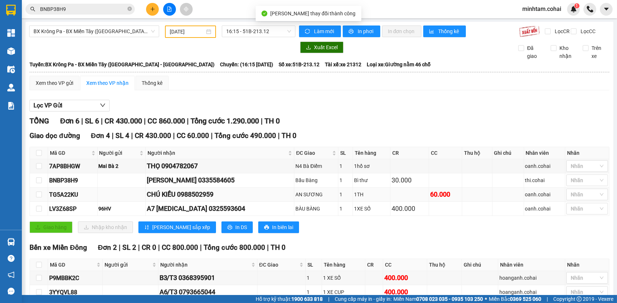
click at [60, 199] on div "TG5A22KU" at bounding box center [72, 194] width 47 height 9
copy div "TG5A22KU"
click at [90, 11] on input "BNBP38H9" at bounding box center [83, 9] width 86 height 8
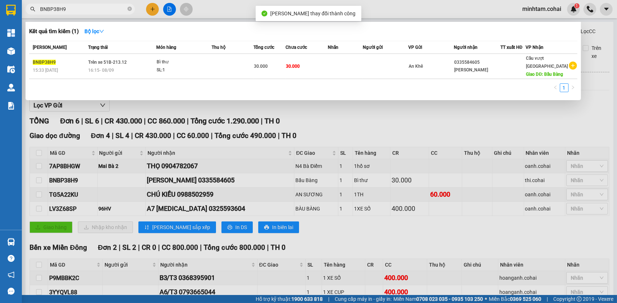
click at [90, 11] on input "BNBP38H9" at bounding box center [83, 9] width 86 height 8
paste input "TG5A22KU"
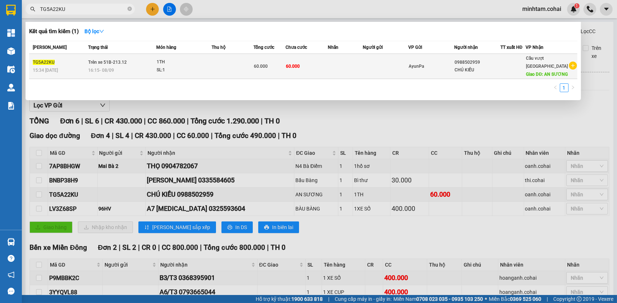
type input "TG5A22KU"
click at [339, 65] on td at bounding box center [345, 66] width 35 height 25
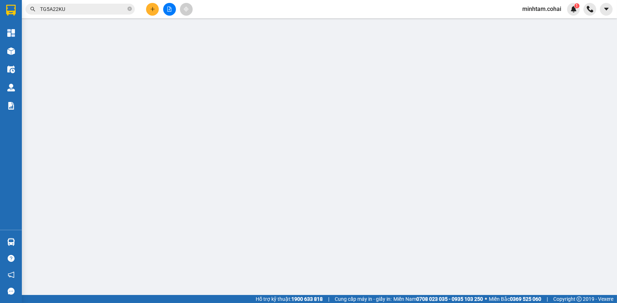
type input "0988502959"
type input "CHÚ KIỀU"
type input "AN SƯƠNG"
type input "60.000"
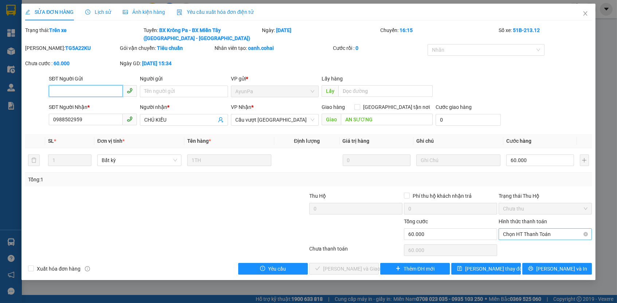
click at [525, 230] on span "Chọn HT Thanh Toán" at bounding box center [545, 234] width 84 height 11
click at [525, 245] on div "Tại văn phòng" at bounding box center [545, 246] width 84 height 8
type input "0"
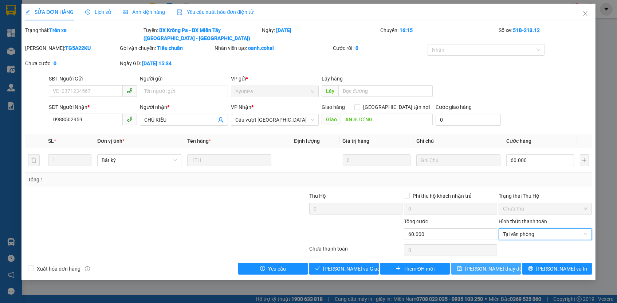
click at [511, 263] on button "[PERSON_NAME] thay đổi" at bounding box center [486, 269] width 70 height 12
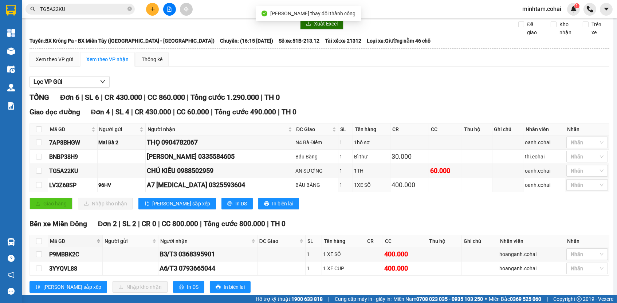
scroll to position [45, 0]
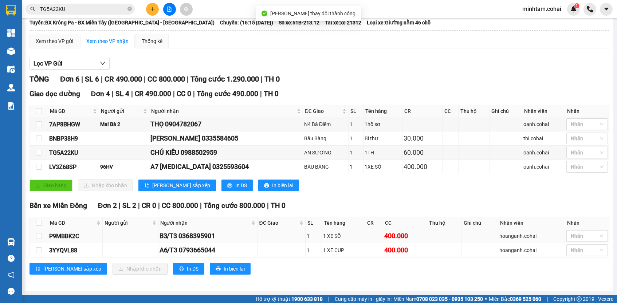
click at [71, 238] on div "P9MBBK2C" at bounding box center [75, 236] width 52 height 9
copy div "P9MBBK2C"
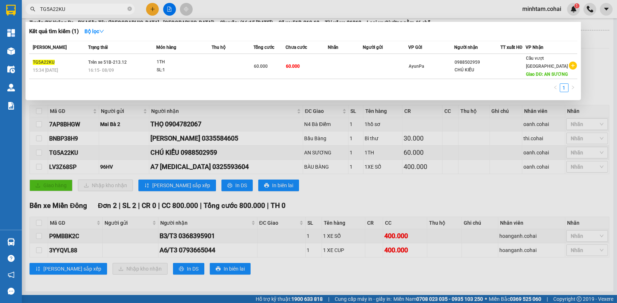
click at [94, 12] on input "TG5A22KU" at bounding box center [83, 9] width 86 height 8
paste input "P9MBBK2C"
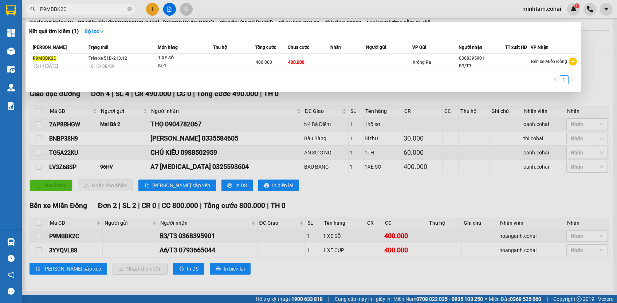
type input "P9MBBK2C"
click at [333, 63] on td at bounding box center [349, 62] width 36 height 17
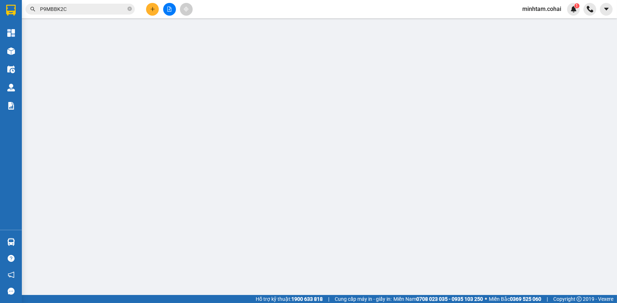
type input "0368395901"
type input "B3/T3"
type input "400.000"
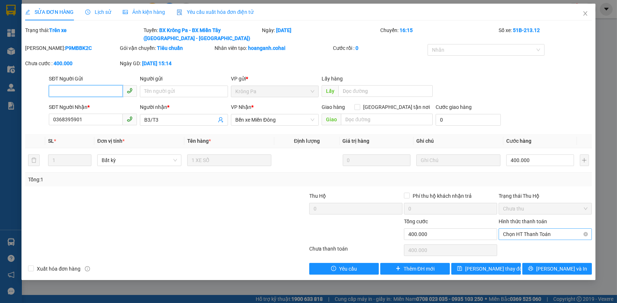
click at [526, 234] on span "Chọn HT Thanh Toán" at bounding box center [545, 234] width 84 height 11
click at [525, 249] on div "Tại văn phòng" at bounding box center [545, 246] width 84 height 8
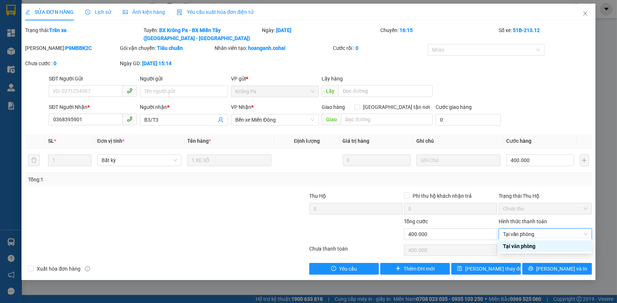
type input "0"
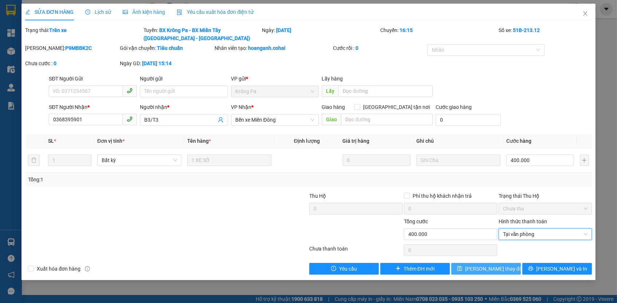
click at [509, 265] on button "[PERSON_NAME] thay đổi" at bounding box center [486, 269] width 70 height 12
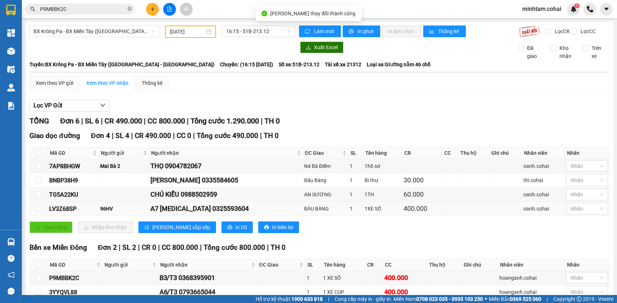
scroll to position [45, 0]
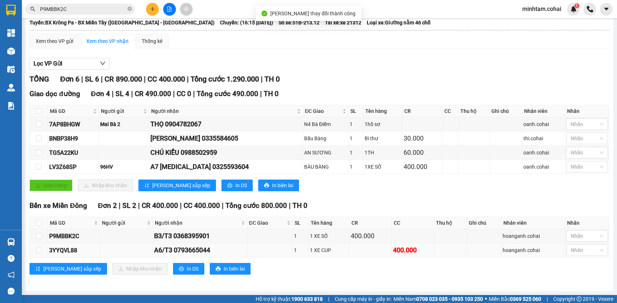
click at [70, 250] on div "3YYQVL88" at bounding box center [74, 250] width 50 height 9
copy div "3YYQVL88"
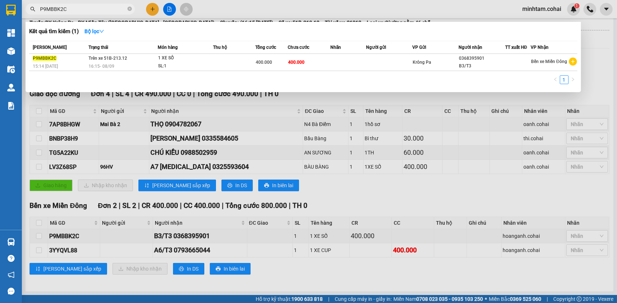
click at [104, 7] on input "P9MBBK2C" at bounding box center [83, 9] width 86 height 8
paste input "3YYQVL88"
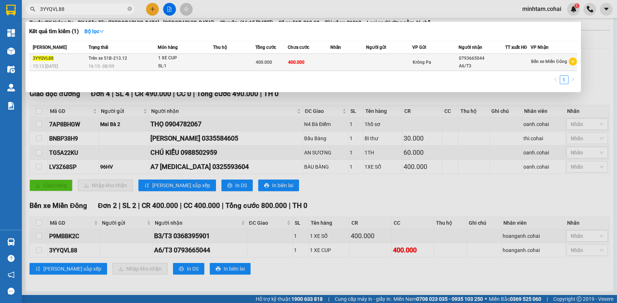
type input "3YYQVL88"
click at [325, 61] on td "400.000" at bounding box center [309, 62] width 43 height 17
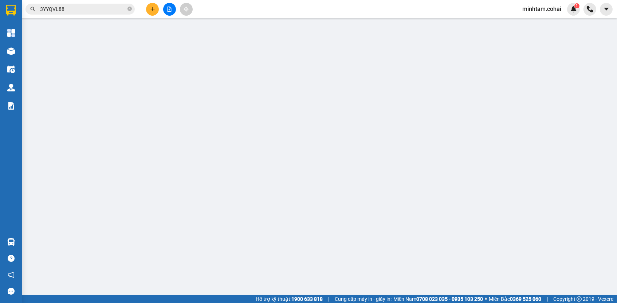
type input "0793665044"
type input "A6/T3"
type input "400.000"
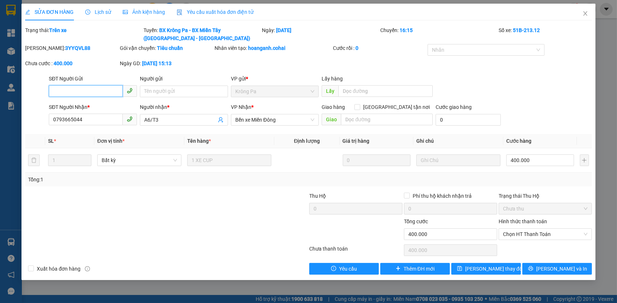
drag, startPoint x: 528, startPoint y: 229, endPoint x: 528, endPoint y: 237, distance: 8.7
click at [528, 232] on span "Chọn HT Thanh Toán" at bounding box center [545, 234] width 84 height 11
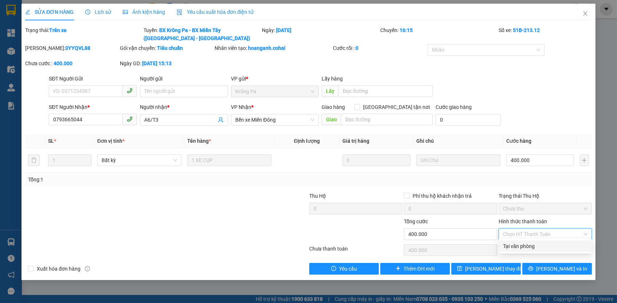
drag, startPoint x: 527, startPoint y: 245, endPoint x: 525, endPoint y: 250, distance: 6.4
click at [527, 245] on div "Tại văn phòng" at bounding box center [545, 246] width 84 height 8
type input "0"
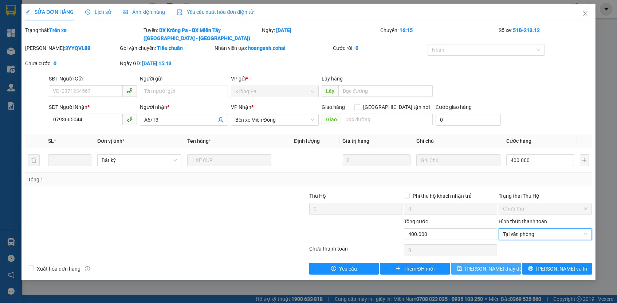
click at [505, 266] on button "[PERSON_NAME] thay đổi" at bounding box center [486, 269] width 70 height 12
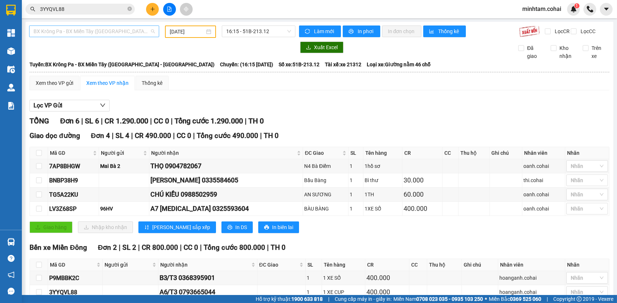
scroll to position [102, 0]
click at [118, 35] on span "BX Krông Pa - BX Miền Tây ([GEOGRAPHIC_DATA] - [GEOGRAPHIC_DATA])" at bounding box center [93, 31] width 121 height 11
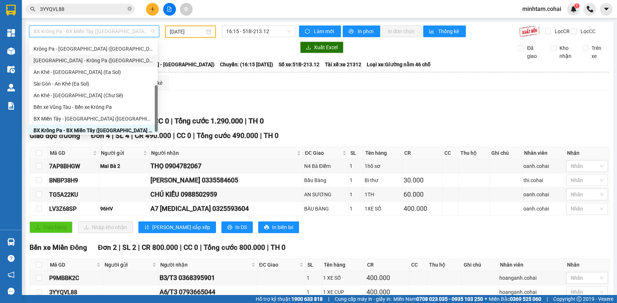
click at [106, 63] on div "[GEOGRAPHIC_DATA] - Krông Pa ([GEOGRAPHIC_DATA])" at bounding box center [93, 60] width 120 height 8
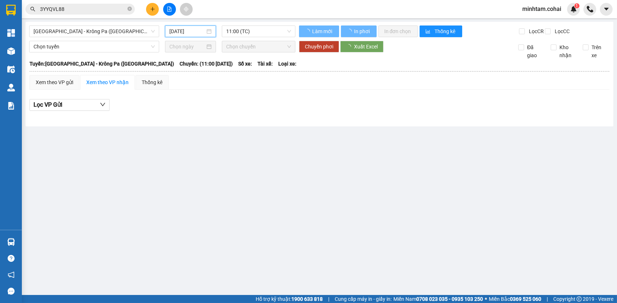
click at [190, 31] on input "[DATE]" at bounding box center [187, 31] width 36 height 8
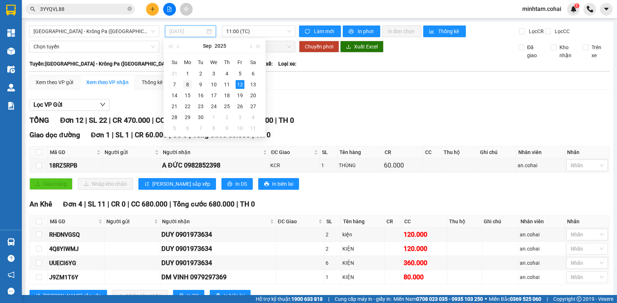
click at [187, 83] on div "8" at bounding box center [187, 84] width 9 height 9
type input "[DATE]"
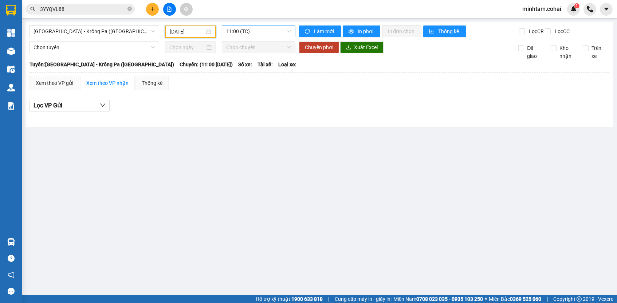
click at [287, 35] on span "11:00 (TC)" at bounding box center [258, 31] width 65 height 11
click at [278, 70] on div "17:45 - 51B-506.25" at bounding box center [254, 69] width 57 height 8
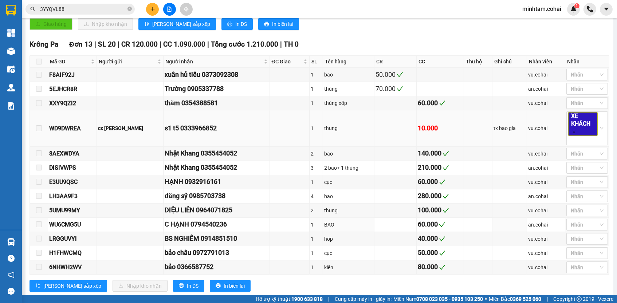
scroll to position [116, 0]
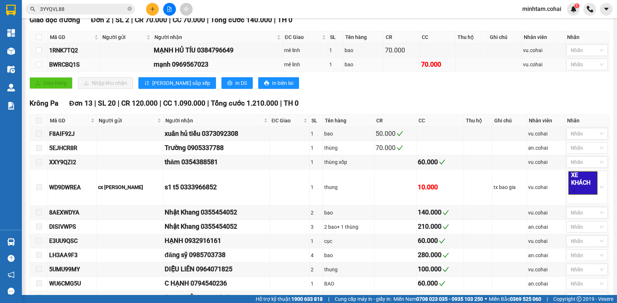
click at [65, 67] on div "BWRCBQ1S" at bounding box center [74, 64] width 50 height 9
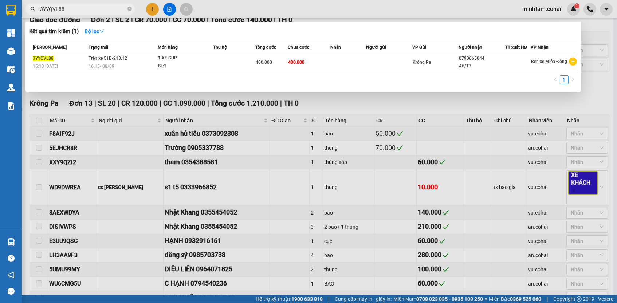
click at [77, 8] on input "3YYQVL88" at bounding box center [83, 9] width 86 height 8
paste input "BWRCBQ1S"
type input "BWRCBQ1S"
click at [309, 71] on div "Mã ĐH Trạng thái Món hàng Thu hộ Tổng cước Chưa cước Nhãn Người gửi VP Gửi Ngườ…" at bounding box center [303, 65] width 548 height 48
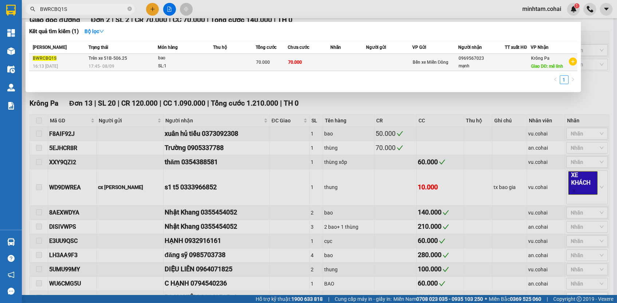
click at [304, 57] on td "70.000" at bounding box center [309, 62] width 43 height 17
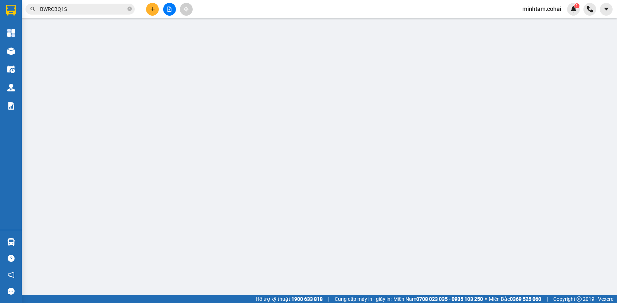
type input "0969567023"
type input "mạnh"
type input "mê linh"
type input "70.000"
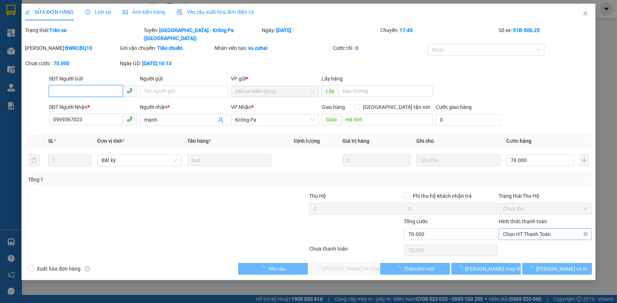
drag, startPoint x: 530, startPoint y: 222, endPoint x: 529, endPoint y: 229, distance: 6.6
click at [529, 229] on span "Chọn HT Thanh Toán" at bounding box center [545, 234] width 84 height 11
click at [525, 239] on div "Tại văn phòng" at bounding box center [545, 238] width 84 height 8
type input "0"
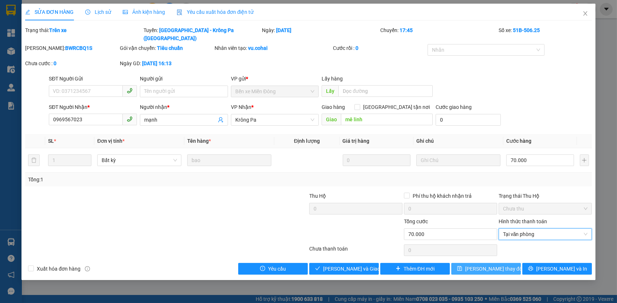
click at [485, 265] on span "[PERSON_NAME] thay đổi" at bounding box center [494, 269] width 58 height 8
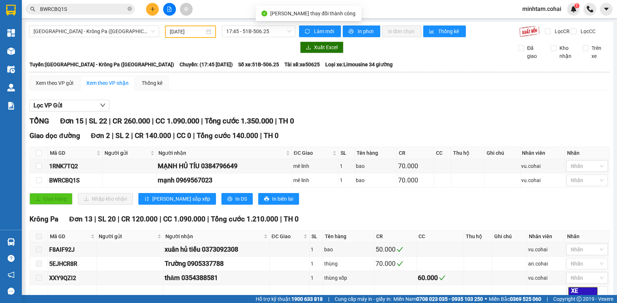
scroll to position [67, 0]
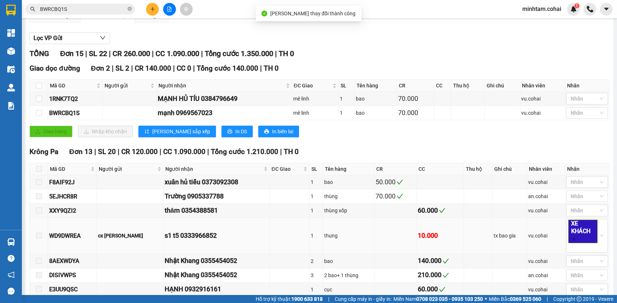
click at [70, 239] on div "WD9DWREA" at bounding box center [72, 235] width 46 height 9
click at [106, 8] on input "BWRCBQ1S" at bounding box center [83, 9] width 86 height 8
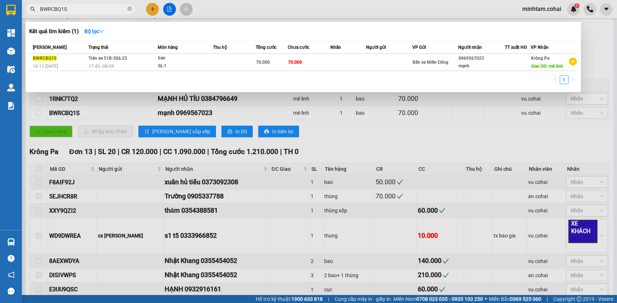
click at [106, 8] on input "BWRCBQ1S" at bounding box center [83, 9] width 86 height 8
paste input "WD9DWREA"
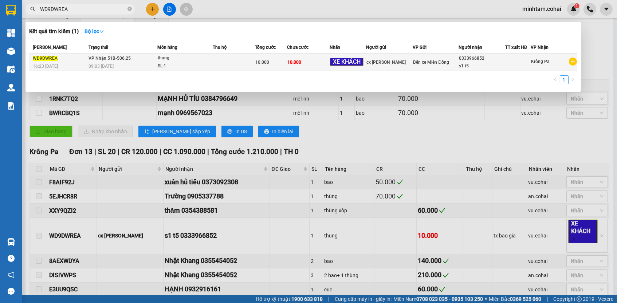
type input "WD9DWREA"
click at [280, 65] on div "10.000" at bounding box center [270, 62] width 31 height 8
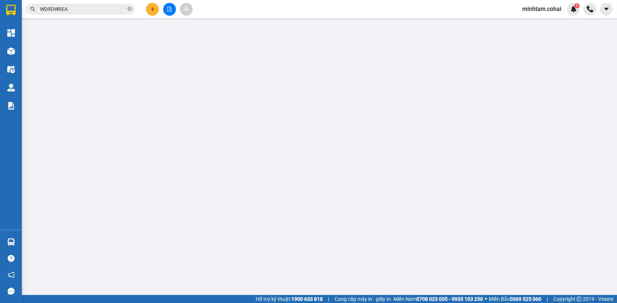
type input "cx [PERSON_NAME]"
type input "0333966852"
type input "s1 t5"
type input "10.000"
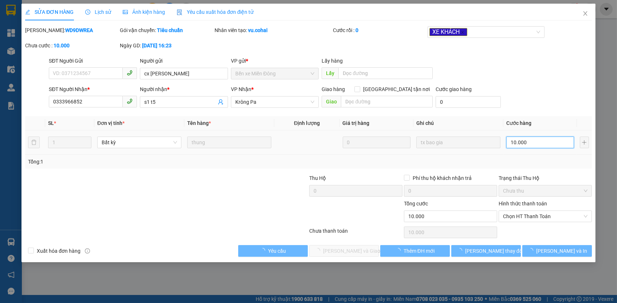
click at [526, 138] on input "10.000" at bounding box center [540, 143] width 68 height 12
type input "7"
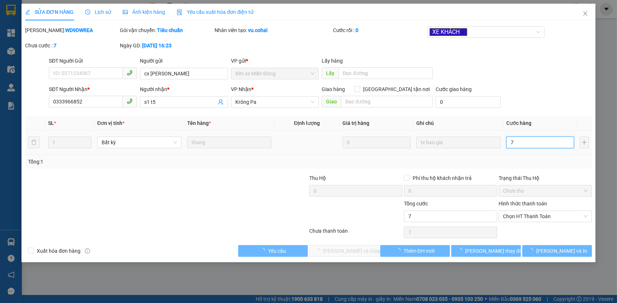
type input "70"
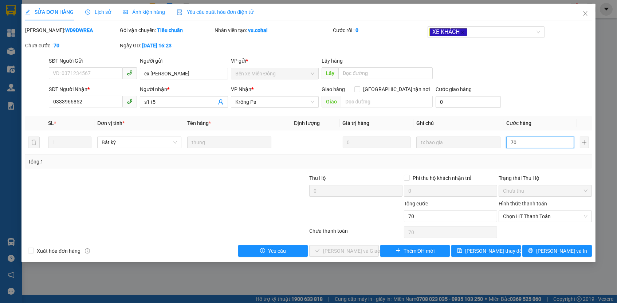
type input "70"
type input "70.000"
click at [533, 166] on div "Tổng: 1" at bounding box center [308, 162] width 566 height 14
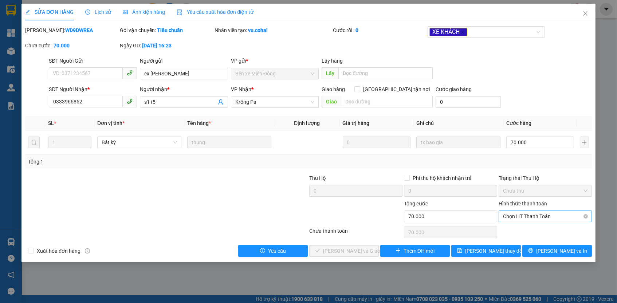
click at [529, 212] on span "Chọn HT Thanh Toán" at bounding box center [545, 216] width 84 height 11
drag, startPoint x: 528, startPoint y: 226, endPoint x: 528, endPoint y: 231, distance: 4.7
click at [528, 226] on div "Tại văn phòng" at bounding box center [545, 229] width 84 height 8
type input "0"
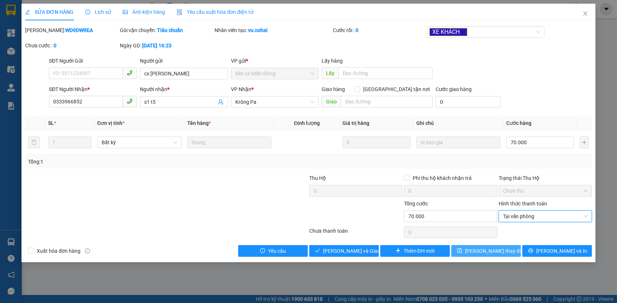
click at [518, 247] on button "[PERSON_NAME] thay đổi" at bounding box center [486, 251] width 70 height 12
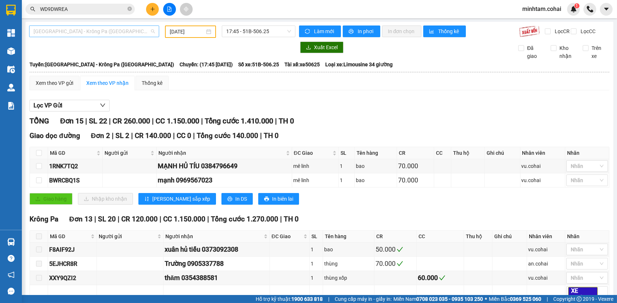
click at [79, 30] on span "[GEOGRAPHIC_DATA] - Krông Pa ([GEOGRAPHIC_DATA])" at bounding box center [93, 31] width 121 height 11
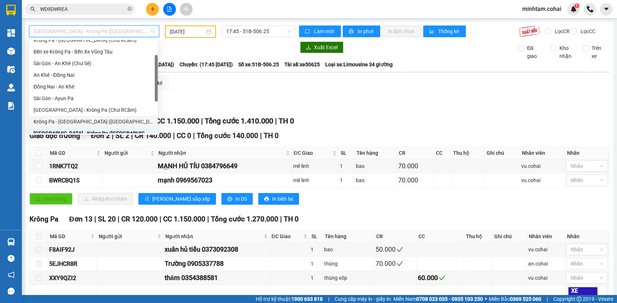
click at [94, 119] on div "Krông Pa - [GEOGRAPHIC_DATA] ([GEOGRAPHIC_DATA])" at bounding box center [93, 122] width 120 height 8
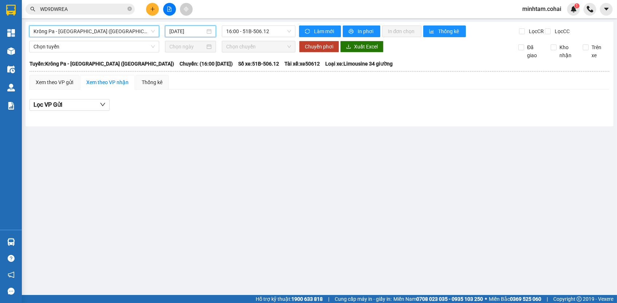
click at [179, 28] on input "[DATE]" at bounding box center [187, 31] width 36 height 8
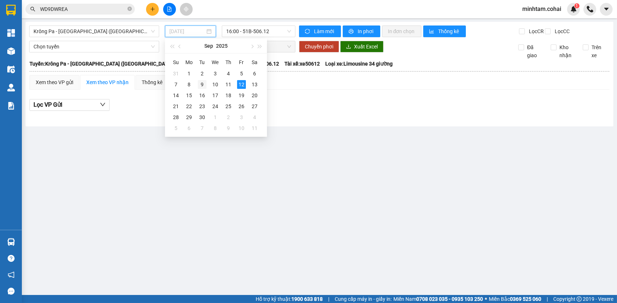
click at [201, 85] on div "9" at bounding box center [202, 84] width 9 height 9
type input "[DATE]"
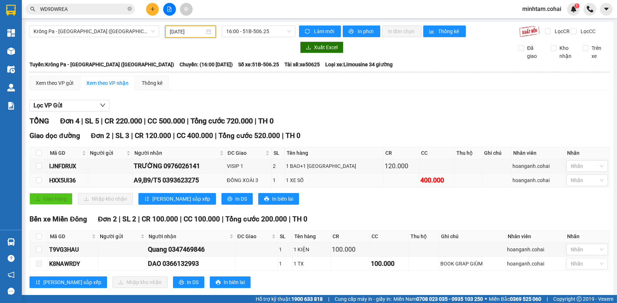
scroll to position [16, 0]
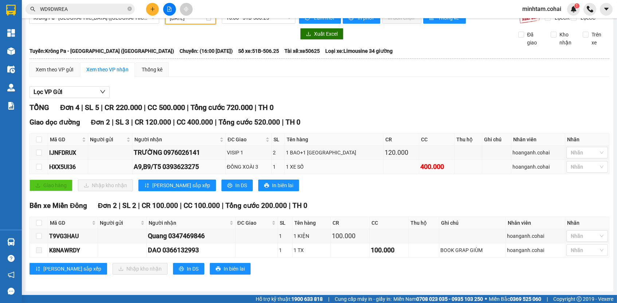
click at [76, 169] on div "HXX5UI36" at bounding box center [68, 166] width 38 height 9
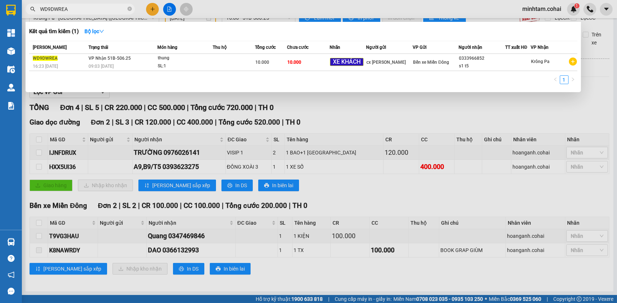
click at [87, 11] on input "WD9DWREA" at bounding box center [83, 9] width 86 height 8
paste input "HXX5UI36"
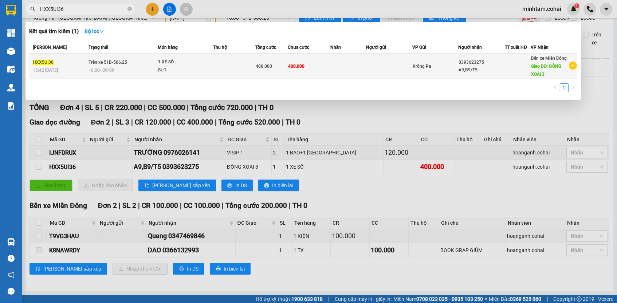
type input "HXX5UI36"
click at [307, 63] on td "400.000" at bounding box center [309, 66] width 43 height 25
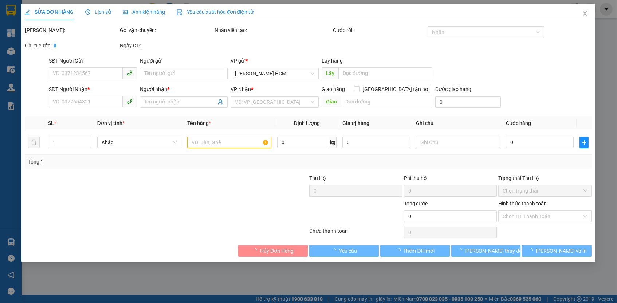
type input "0393623275"
type input "A9,B9/T5"
type input "ĐỒNG XOÀI 3"
type input "400.000"
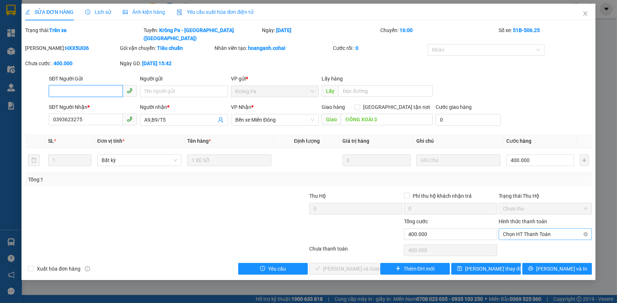
click at [531, 229] on span "Chọn HT Thanh Toán" at bounding box center [545, 234] width 84 height 11
click at [526, 237] on div "Tại văn phòng" at bounding box center [545, 238] width 84 height 8
type input "0"
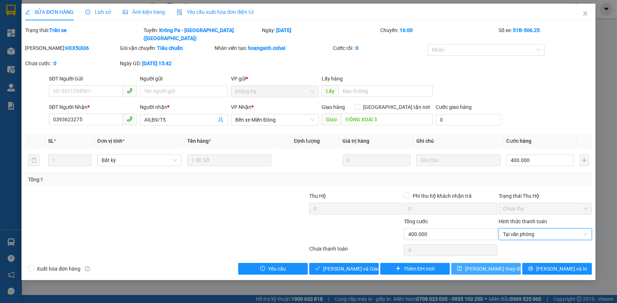
click at [513, 263] on button "[PERSON_NAME] thay đổi" at bounding box center [486, 269] width 70 height 12
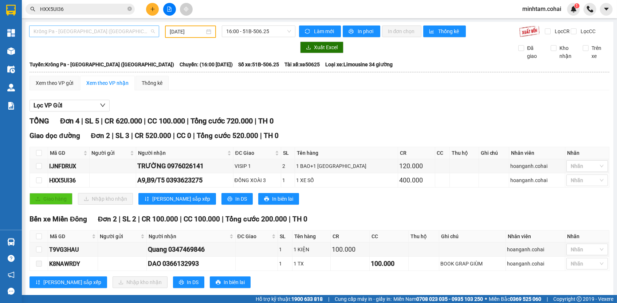
click at [144, 29] on span "Krông Pa - [GEOGRAPHIC_DATA] ([GEOGRAPHIC_DATA])" at bounding box center [93, 31] width 121 height 11
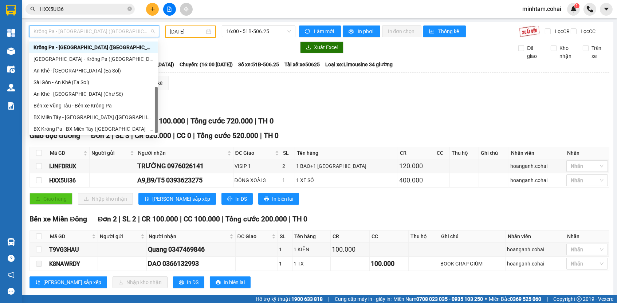
scroll to position [102, 0]
click at [118, 115] on div "BX Miền Tây - [GEOGRAPHIC_DATA] ([GEOGRAPHIC_DATA] - [GEOGRAPHIC_DATA])" at bounding box center [93, 119] width 120 height 8
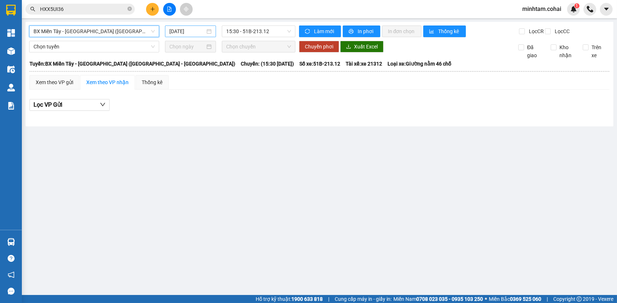
click at [196, 31] on input "[DATE]" at bounding box center [187, 31] width 36 height 8
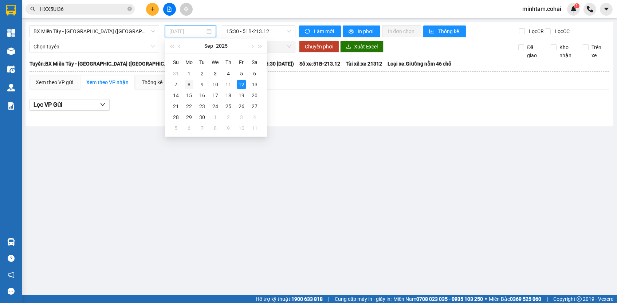
click at [190, 84] on div "8" at bounding box center [189, 84] width 9 height 9
type input "[DATE]"
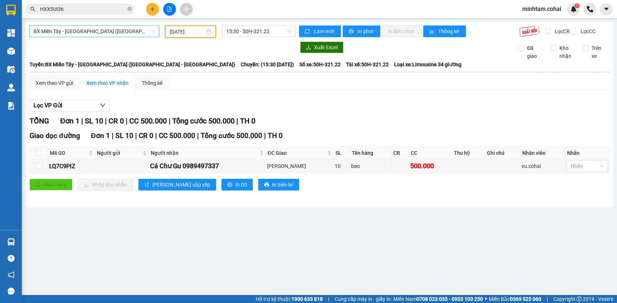
click at [82, 29] on span "BX Miền Tây - [GEOGRAPHIC_DATA] ([GEOGRAPHIC_DATA] - [GEOGRAPHIC_DATA])" at bounding box center [93, 31] width 121 height 11
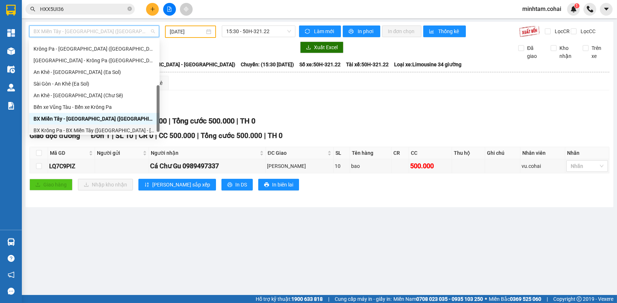
click at [88, 127] on div "BX Krông Pa - BX Miền Tây ([GEOGRAPHIC_DATA] - [GEOGRAPHIC_DATA])" at bounding box center [94, 130] width 122 height 8
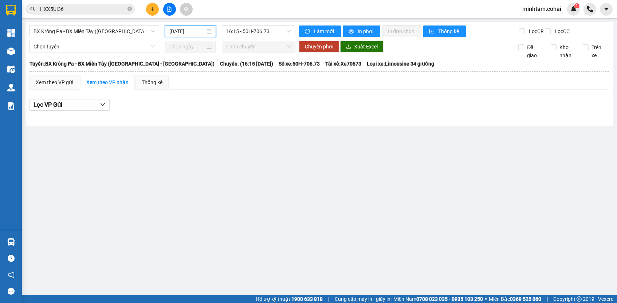
click at [195, 30] on input "[DATE]" at bounding box center [187, 31] width 36 height 8
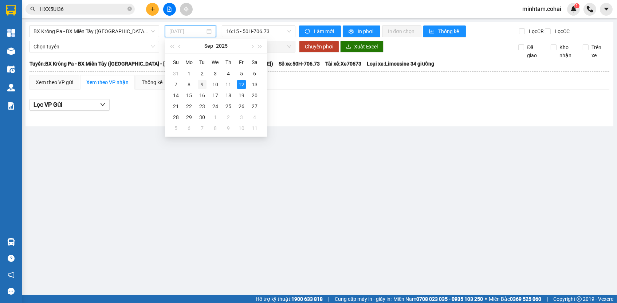
click at [203, 83] on div "9" at bounding box center [202, 84] width 9 height 9
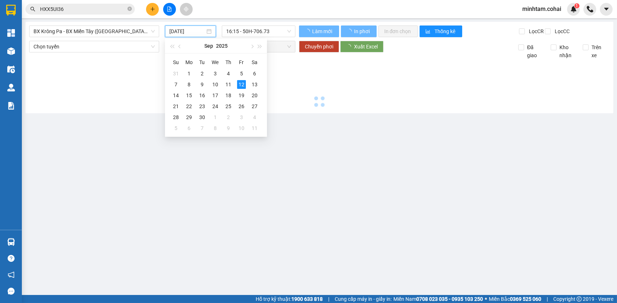
type input "[DATE]"
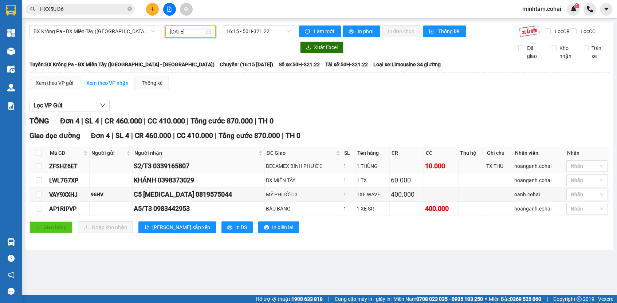
click at [281, 169] on div "BECAMEX BÌNH PHƯỚC" at bounding box center [303, 166] width 75 height 8
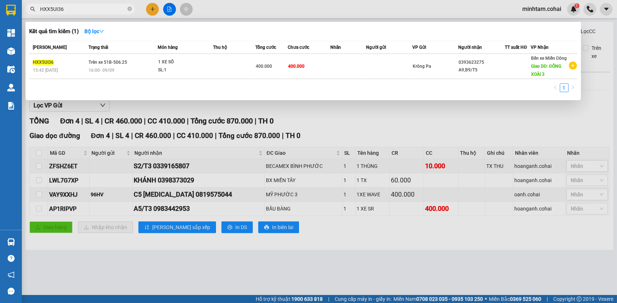
paste input "ZFSHZ6ET"
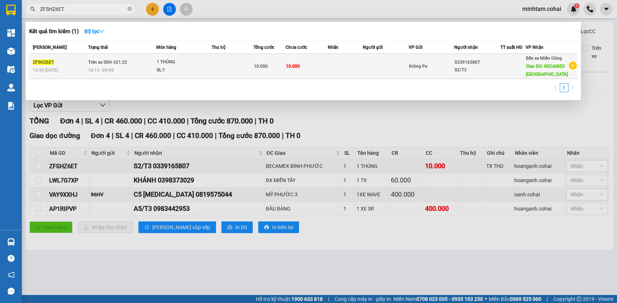
type input "ZFSHZ6ET"
click at [338, 72] on td at bounding box center [345, 66] width 35 height 25
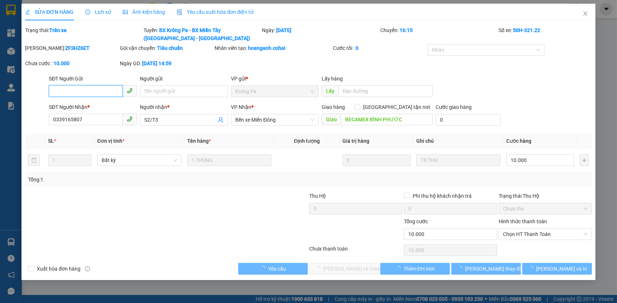
type input "0339165807"
type input "S2/T3"
type input "BECAMEX BÌNH PHƯỚC"
type input "10.000"
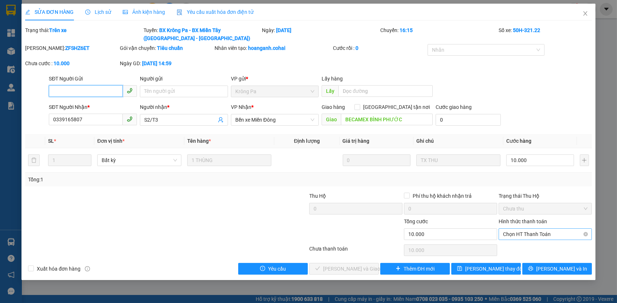
click at [533, 233] on span "Chọn HT Thanh Toán" at bounding box center [545, 234] width 84 height 11
click at [525, 247] on div "Tại văn phòng" at bounding box center [545, 246] width 84 height 8
type input "0"
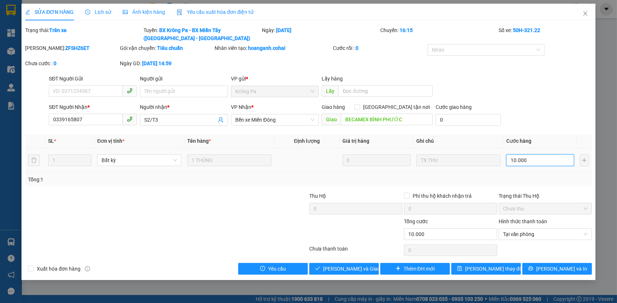
click at [525, 157] on input "10.000" at bounding box center [540, 160] width 68 height 12
type input "8"
type input "87"
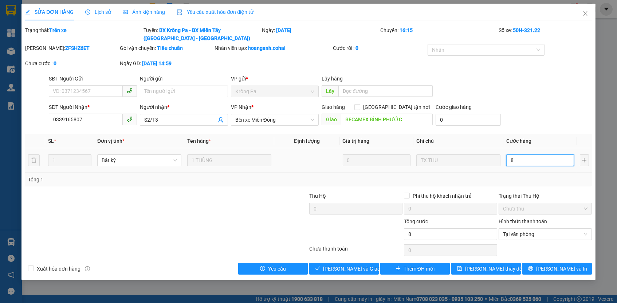
type input "87"
click at [543, 173] on div "Tổng: 1" at bounding box center [308, 180] width 566 height 14
click at [487, 265] on span "[PERSON_NAME] thay đổi" at bounding box center [494, 269] width 58 height 8
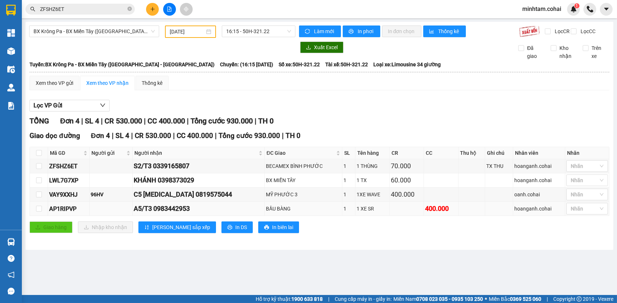
click at [71, 211] on div "AP1RIPVP" at bounding box center [68, 208] width 39 height 9
click at [91, 12] on input "ZFSHZ6ET" at bounding box center [83, 9] width 86 height 8
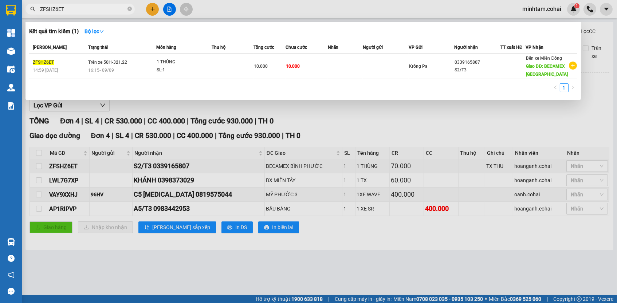
click at [91, 12] on input "ZFSHZ6ET" at bounding box center [83, 9] width 86 height 8
paste input "AP1RIPVP"
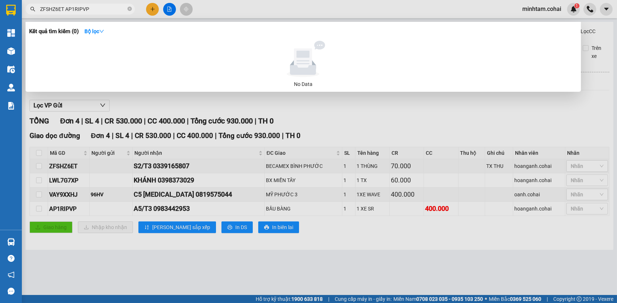
paste input "text"
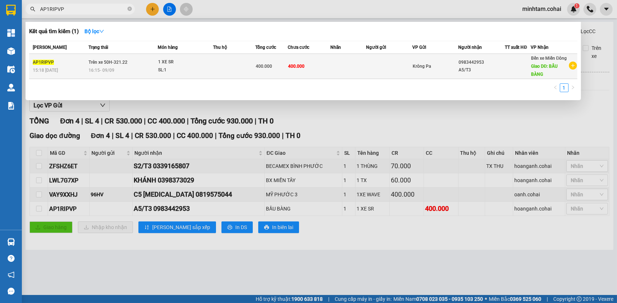
click at [291, 67] on span "400.000" at bounding box center [296, 66] width 16 height 5
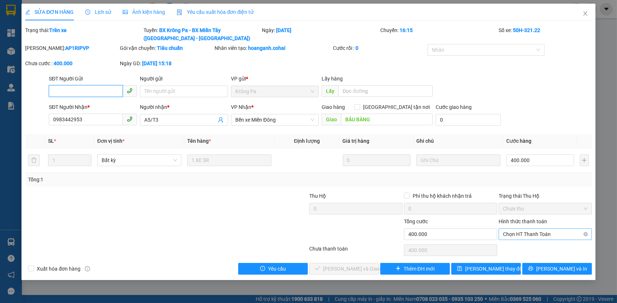
click at [527, 233] on span "Chọn HT Thanh Toán" at bounding box center [545, 234] width 84 height 11
drag, startPoint x: 524, startPoint y: 246, endPoint x: 522, endPoint y: 250, distance: 4.2
click at [524, 246] on div "Tại văn phòng" at bounding box center [545, 246] width 84 height 8
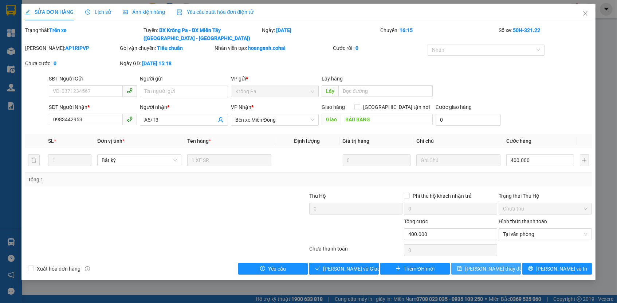
click at [509, 263] on button "[PERSON_NAME] thay đổi" at bounding box center [486, 269] width 70 height 12
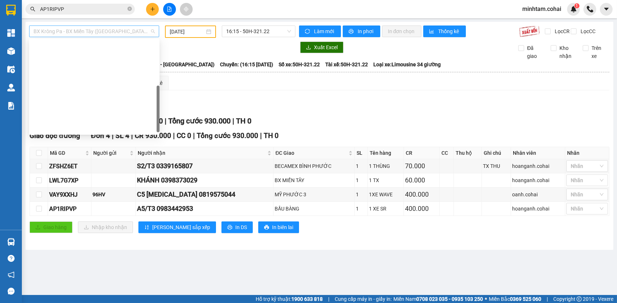
click at [105, 33] on span "BX Krông Pa - BX Miền Tây ([GEOGRAPHIC_DATA] - [GEOGRAPHIC_DATA])" at bounding box center [93, 31] width 121 height 11
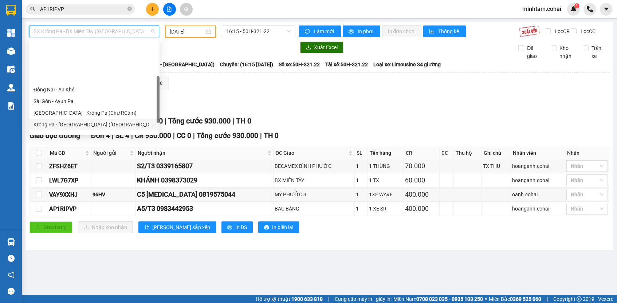
scroll to position [22, 0]
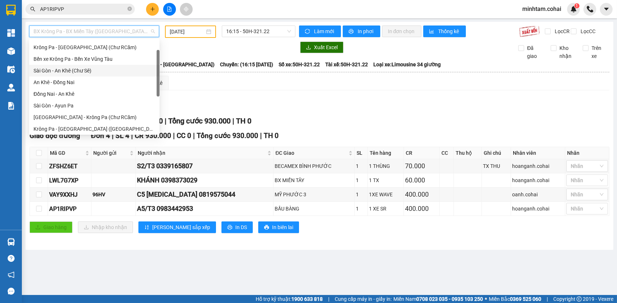
click at [100, 74] on div "Sài Gòn - An Khê (Chư Sê)" at bounding box center [94, 71] width 122 height 8
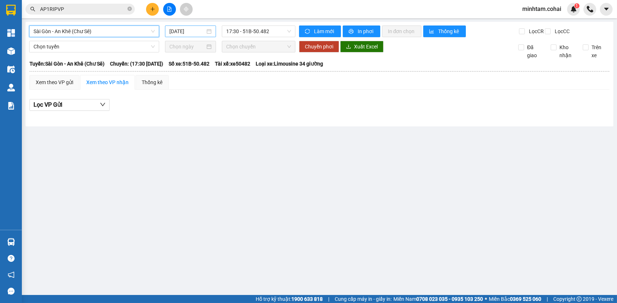
click at [193, 27] on input "[DATE]" at bounding box center [187, 31] width 36 height 8
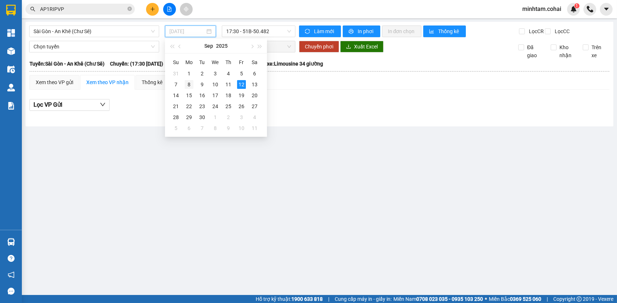
click at [186, 84] on div "8" at bounding box center [189, 84] width 9 height 9
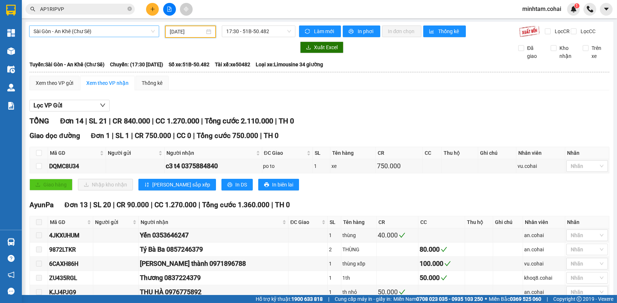
click at [95, 31] on span "Sài Gòn - An Khê (Chư Sê)" at bounding box center [93, 31] width 121 height 11
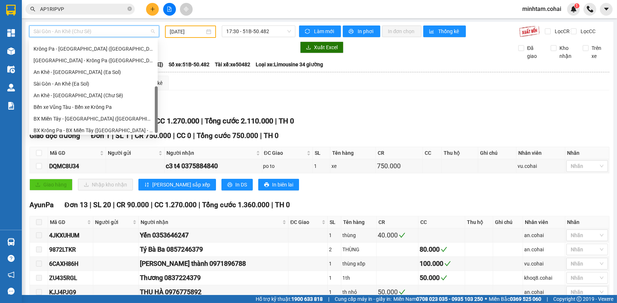
scroll to position [102, 0]
click at [104, 94] on div "An Khê - [GEOGRAPHIC_DATA] (Chư Sê)" at bounding box center [93, 95] width 120 height 8
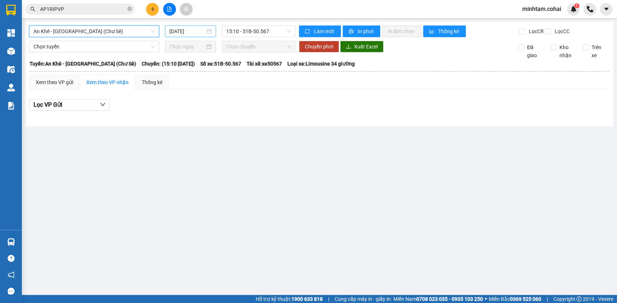
click at [186, 31] on input "[DATE]" at bounding box center [187, 31] width 36 height 8
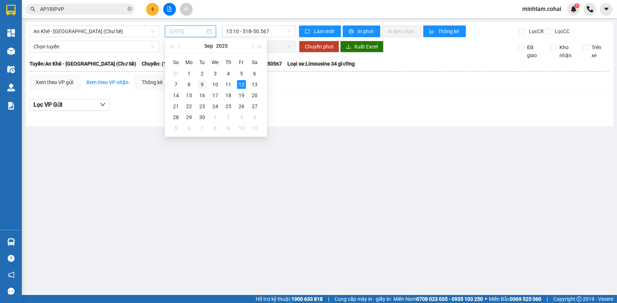
click at [202, 83] on div "9" at bounding box center [202, 84] width 9 height 9
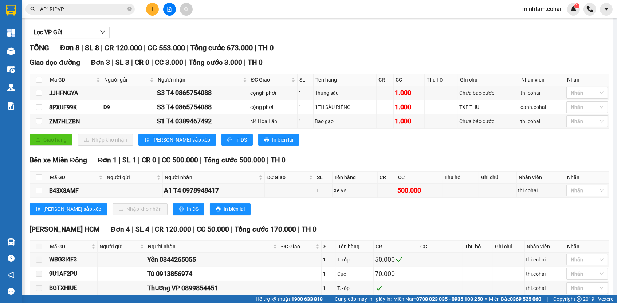
scroll to position [75, 0]
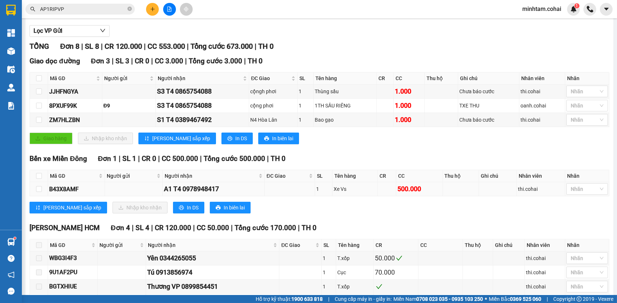
click at [75, 192] on div "B43X8AMF" at bounding box center [76, 189] width 54 height 9
click at [100, 11] on input "AP1RIPVP" at bounding box center [83, 9] width 86 height 8
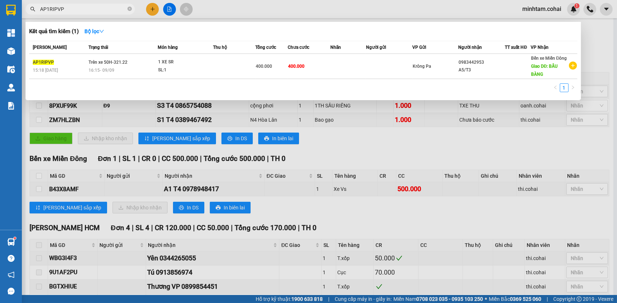
click at [100, 11] on input "AP1RIPVP" at bounding box center [83, 9] width 86 height 8
paste input "B43X8AMF"
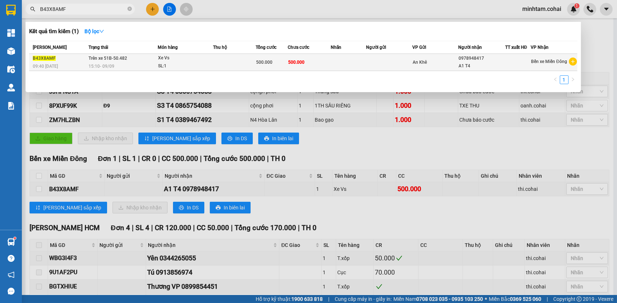
click at [339, 64] on td at bounding box center [349, 62] width 36 height 17
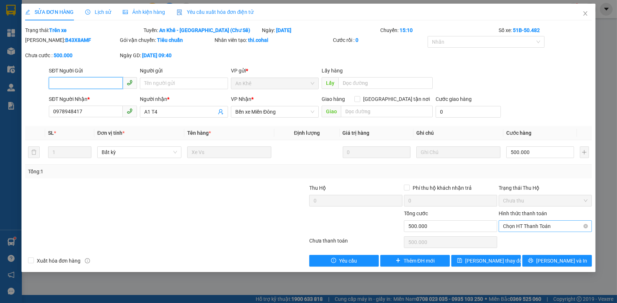
click at [534, 221] on span "Chọn HT Thanh Toán" at bounding box center [545, 226] width 84 height 11
click at [533, 239] on div "Tại văn phòng" at bounding box center [545, 238] width 84 height 8
click at [503, 257] on span "[PERSON_NAME] thay đổi" at bounding box center [494, 261] width 58 height 8
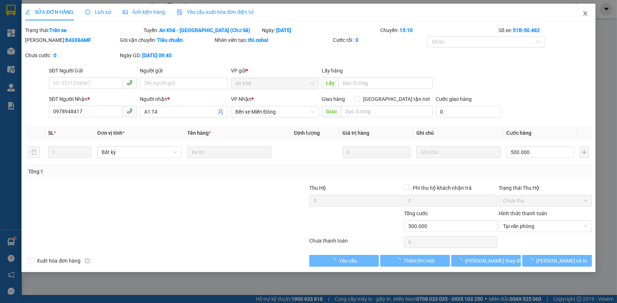
click at [581, 12] on span "Close" at bounding box center [585, 14] width 20 height 20
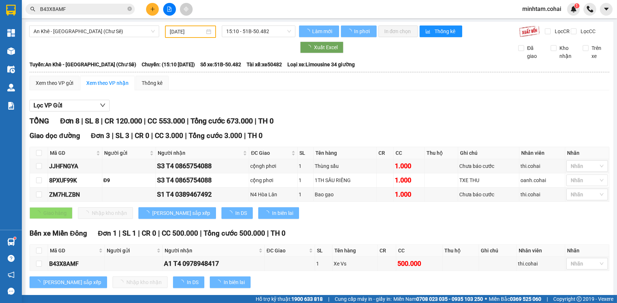
click at [96, 11] on input "B43X8AMF" at bounding box center [83, 9] width 86 height 8
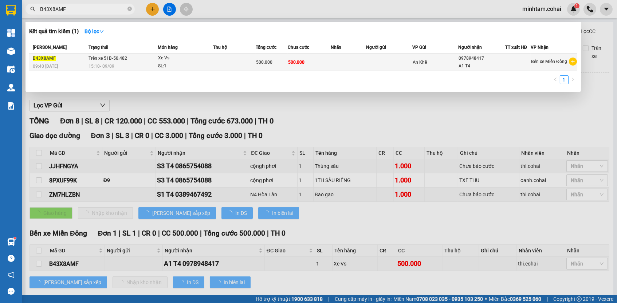
click at [275, 59] on div "500.000" at bounding box center [272, 62] width 32 height 8
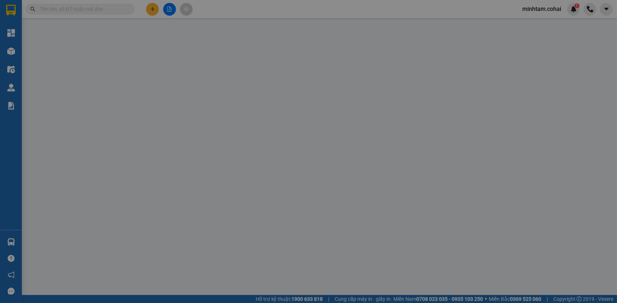
type input "0978948417"
type input "A1 T4"
type input "500.000"
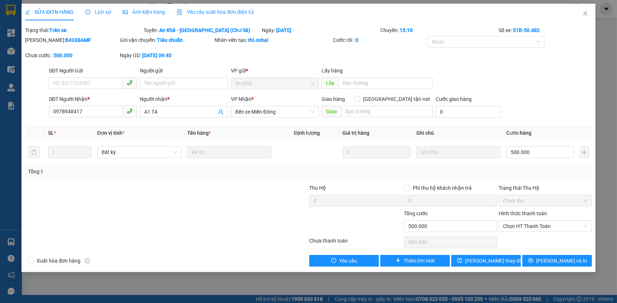
click at [559, 130] on th "Cước hàng" at bounding box center [540, 133] width 74 height 14
drag, startPoint x: 540, startPoint y: 220, endPoint x: 538, endPoint y: 230, distance: 9.6
click at [540, 221] on span "Chọn HT Thanh Toán" at bounding box center [545, 226] width 84 height 11
click at [536, 235] on div "Tại văn phòng" at bounding box center [545, 238] width 84 height 8
type input "0"
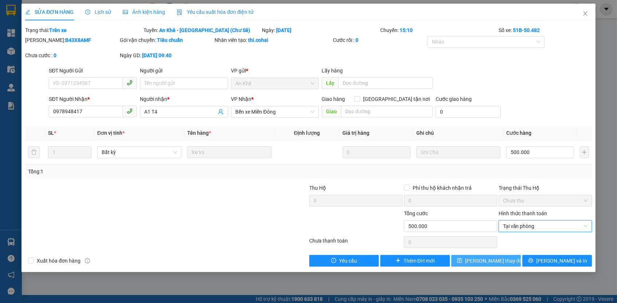
click at [513, 255] on button "[PERSON_NAME] thay đổi" at bounding box center [486, 261] width 70 height 12
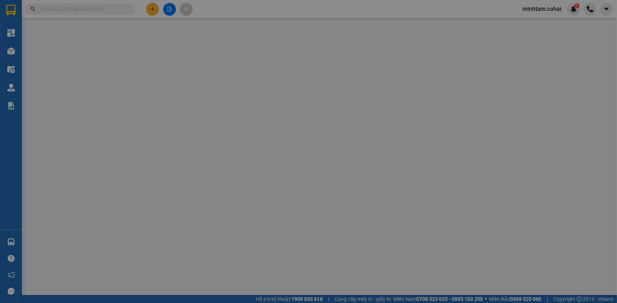
type input "0978948417"
type input "A1 T4"
type input "500.000"
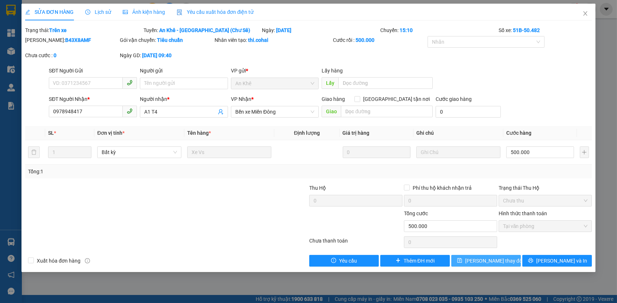
click at [477, 258] on span "[PERSON_NAME] thay đổi" at bounding box center [494, 261] width 58 height 8
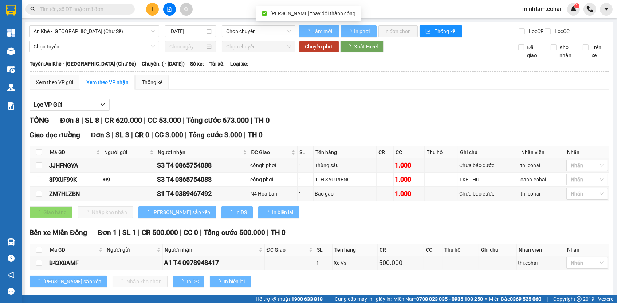
type input "[DATE]"
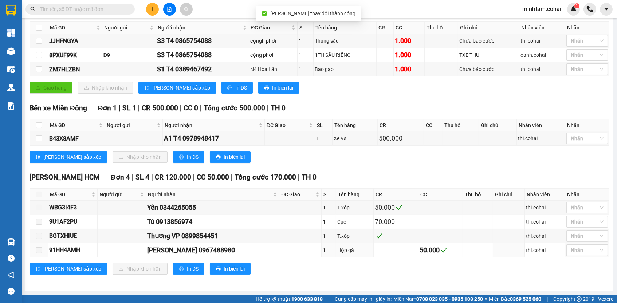
scroll to position [110, 0]
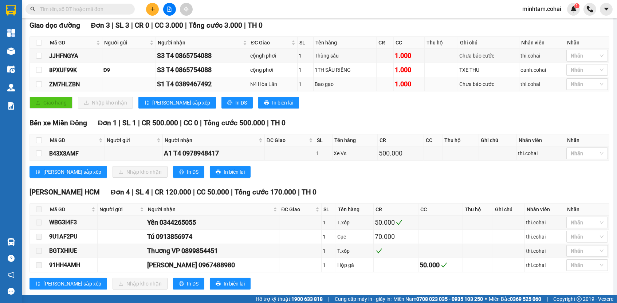
click at [79, 87] on div "ZM7HLZBN" at bounding box center [75, 84] width 52 height 9
copy div "ZM7HLZBN"
click at [84, 11] on input "text" at bounding box center [83, 9] width 86 height 8
paste input "ZM7HLZBN"
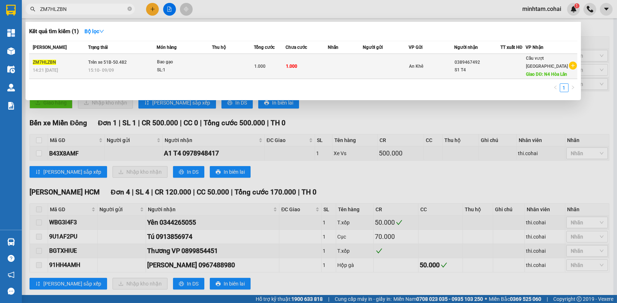
type input "ZM7HLZBN"
click at [320, 75] on td "1.000" at bounding box center [306, 66] width 42 height 25
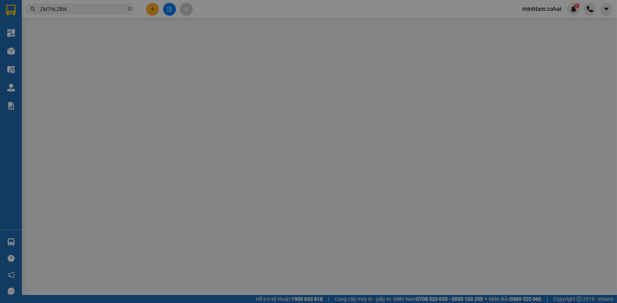
type input "0389467492"
type input "S1 T4"
type input "N4 Hòa Lân"
type input "1.000"
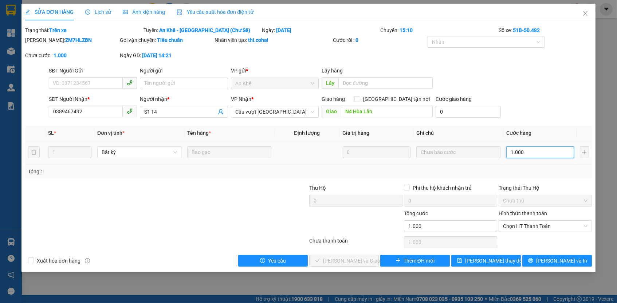
click at [524, 151] on input "1.000" at bounding box center [540, 152] width 68 height 12
type input "7"
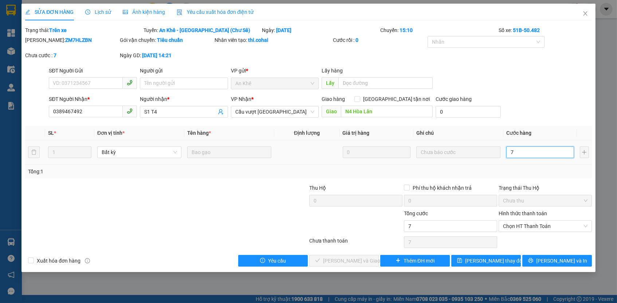
type input "70"
type input "70.000"
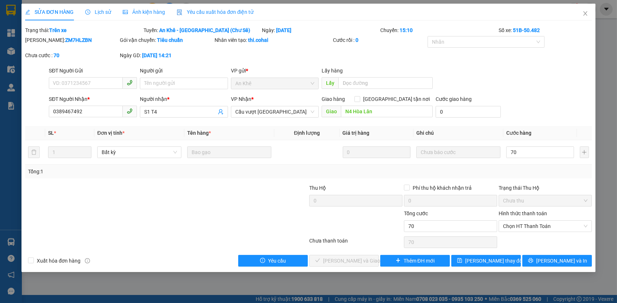
type input "70.000"
click at [520, 171] on div "Tổng: 1" at bounding box center [308, 171] width 560 height 8
drag, startPoint x: 514, startPoint y: 225, endPoint x: 514, endPoint y: 230, distance: 4.4
click at [514, 225] on span "Chọn HT Thanh Toán" at bounding box center [545, 226] width 84 height 11
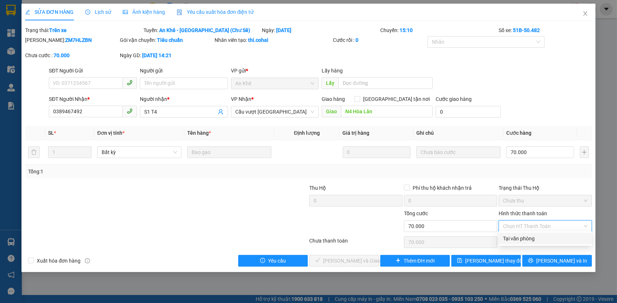
click at [513, 242] on div "Tại văn phòng" at bounding box center [545, 238] width 84 height 8
type input "0"
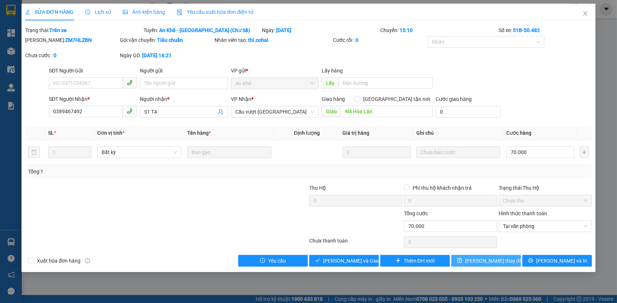
click at [501, 259] on span "[PERSON_NAME] thay đổi" at bounding box center [494, 261] width 58 height 8
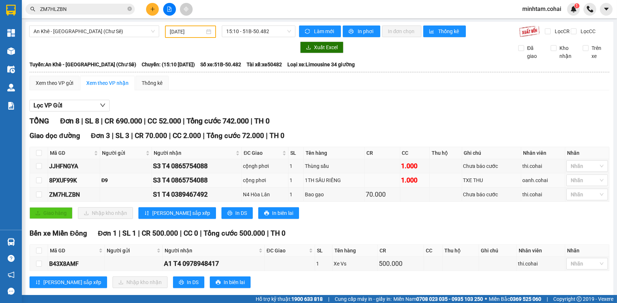
click at [65, 182] on div "8PXUF99K" at bounding box center [74, 180] width 50 height 9
copy div "8PXUF99K"
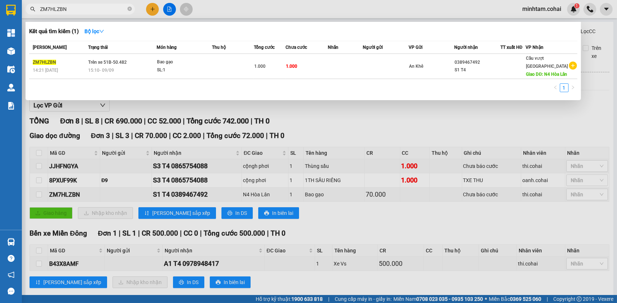
click at [115, 5] on input "ZM7HLZBN" at bounding box center [83, 9] width 86 height 8
paste input "8PXUF99K"
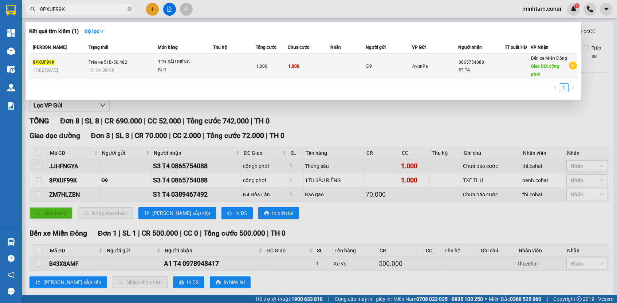
type input "8PXUF99K"
click at [338, 76] on td at bounding box center [348, 66] width 36 height 25
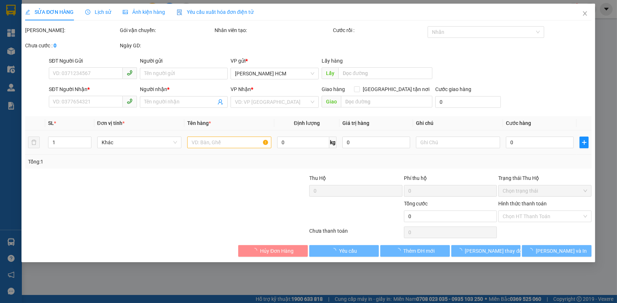
type input "Đ9"
type input "0865754088"
type input "S3 T4"
type input "cộng phơi"
type input "1.000"
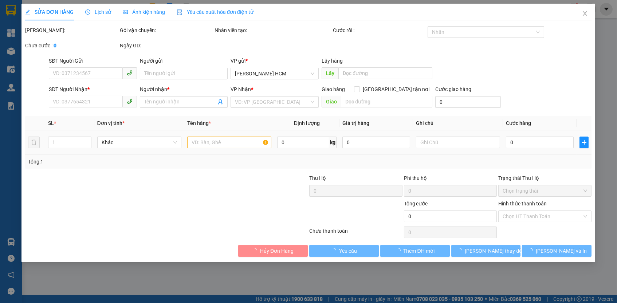
type input "1.000"
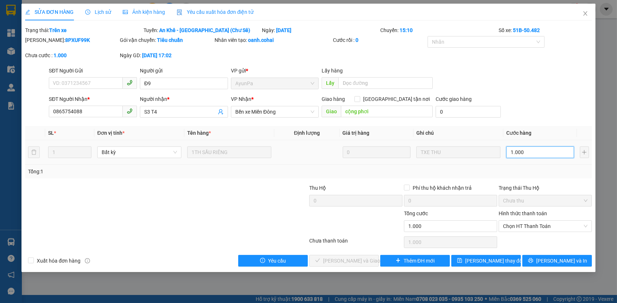
click at [528, 154] on input "1.000" at bounding box center [540, 152] width 68 height 12
type input "5"
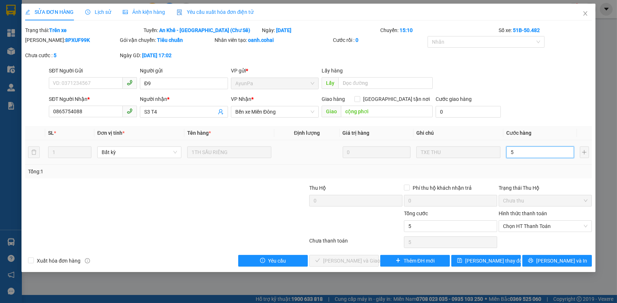
type input "50"
type input "50.000"
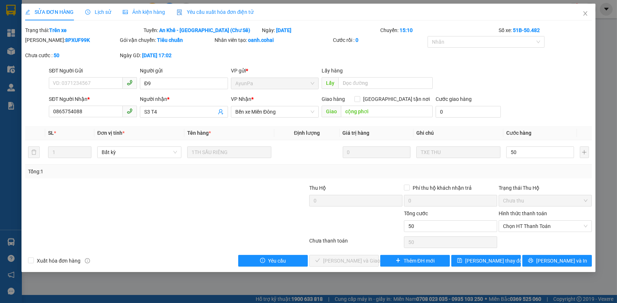
type input "50.000"
click at [534, 171] on div "Tổng: 1" at bounding box center [308, 171] width 560 height 8
click at [529, 224] on span "Chọn HT Thanh Toán" at bounding box center [545, 226] width 84 height 11
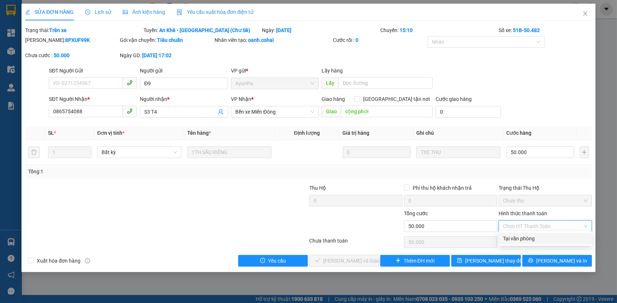
click at [527, 237] on div "Tại văn phòng" at bounding box center [545, 238] width 84 height 8
type input "0"
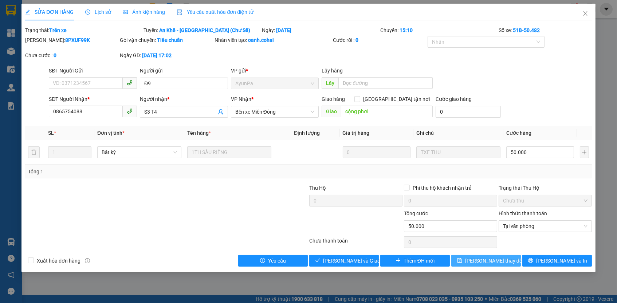
click at [477, 257] on span "[PERSON_NAME] thay đổi" at bounding box center [494, 261] width 58 height 8
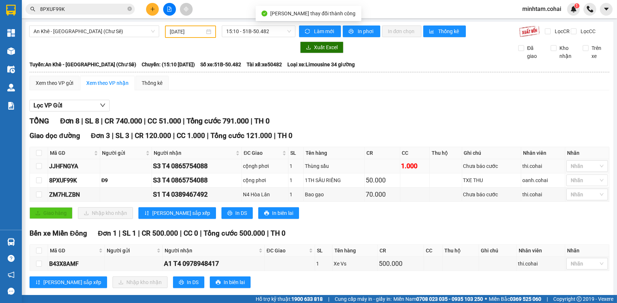
click at [71, 171] on div "JJHFNGYA" at bounding box center [74, 166] width 50 height 9
click at [70, 169] on div "JJHFNGYA" at bounding box center [74, 166] width 50 height 9
copy div "JJHFNGYA"
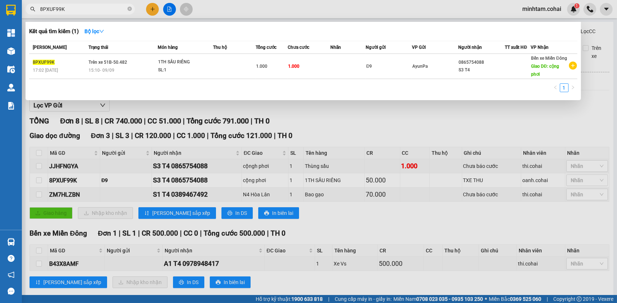
click at [106, 7] on input "8PXUF99K" at bounding box center [83, 9] width 86 height 8
click at [107, 7] on input "8PXUF99K" at bounding box center [83, 9] width 86 height 8
paste input "JJHFNGYA"
type input "JJHFNGYA"
click at [332, 71] on td at bounding box center [348, 66] width 36 height 25
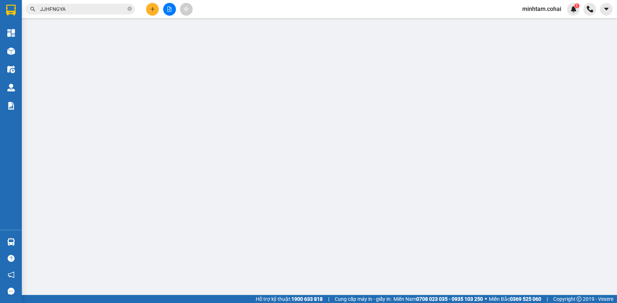
type input "0865754088"
type input "S3 T4"
type input "cộngh phơi"
type input "1.000"
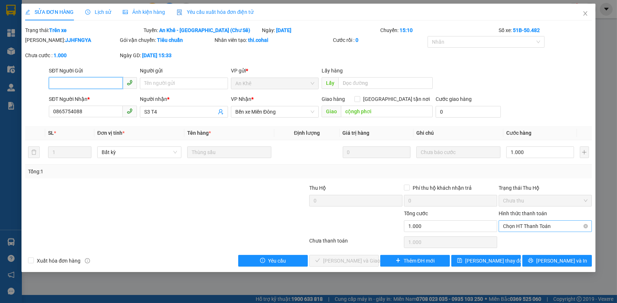
click at [516, 225] on span "Chọn HT Thanh Toán" at bounding box center [545, 226] width 84 height 11
click at [517, 234] on div "Tại văn phòng" at bounding box center [544, 239] width 93 height 12
type input "0"
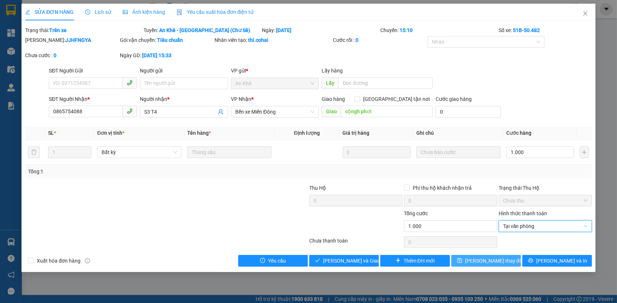
click at [511, 256] on button "[PERSON_NAME] thay đổi" at bounding box center [486, 261] width 70 height 12
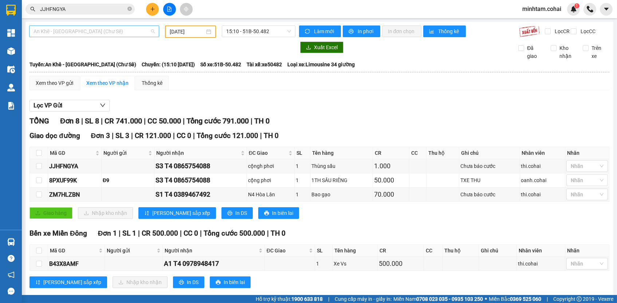
click at [109, 32] on span "An Khê - [GEOGRAPHIC_DATA] (Chư Sê)" at bounding box center [93, 31] width 121 height 11
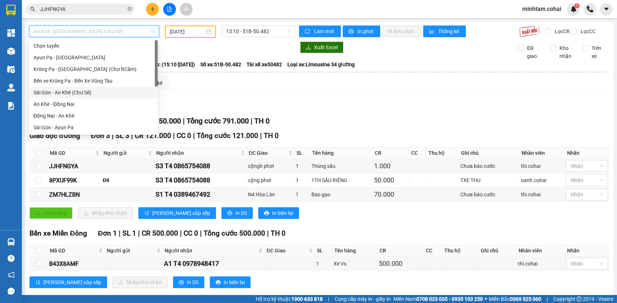
click at [98, 95] on div "Sài Gòn - An Khê (Chư Sê)" at bounding box center [93, 92] width 120 height 8
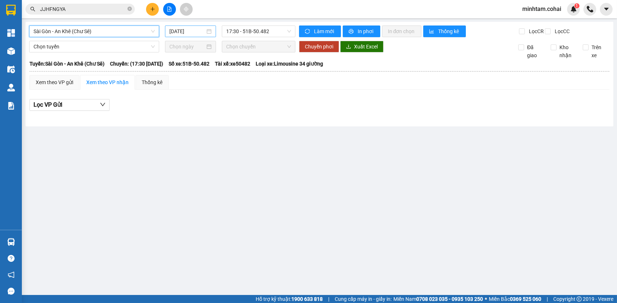
click at [185, 31] on input "[DATE]" at bounding box center [187, 31] width 36 height 8
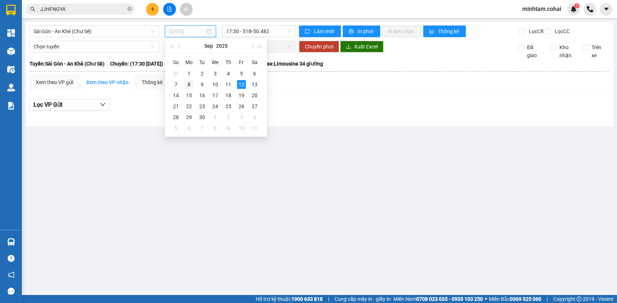
click at [188, 84] on div "8" at bounding box center [189, 84] width 9 height 9
type input "[DATE]"
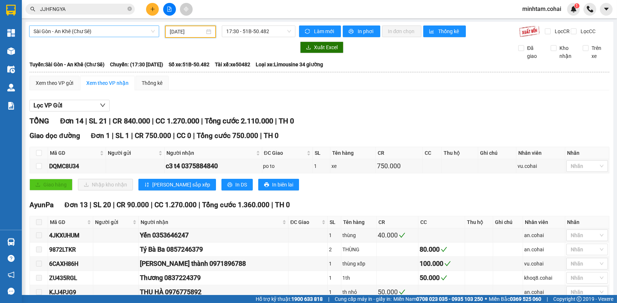
click at [99, 26] on span "Sài Gòn - An Khê (Chư Sê)" at bounding box center [93, 31] width 121 height 11
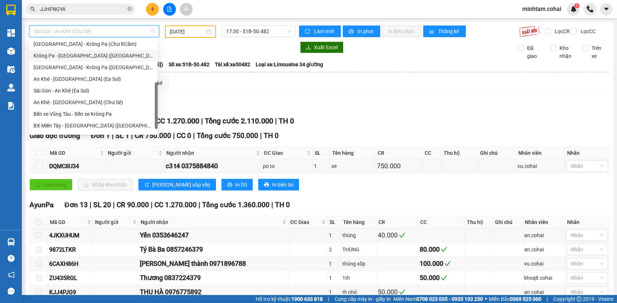
scroll to position [95, 0]
click at [100, 103] on div "An Khê - [GEOGRAPHIC_DATA] (Chư Sê)" at bounding box center [93, 103] width 120 height 8
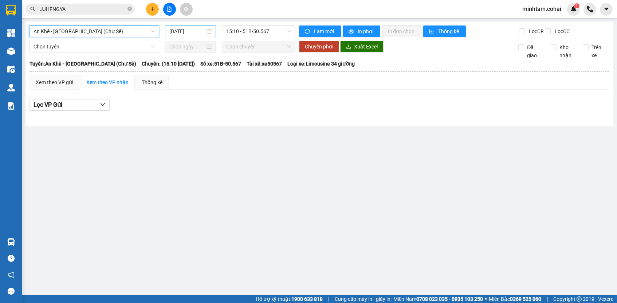
click at [185, 31] on input "[DATE]" at bounding box center [187, 31] width 36 height 8
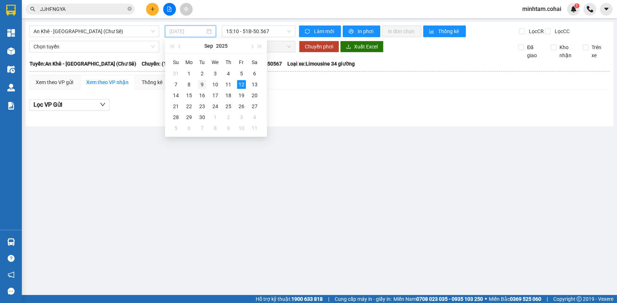
click at [202, 83] on div "9" at bounding box center [202, 84] width 9 height 9
type input "[DATE]"
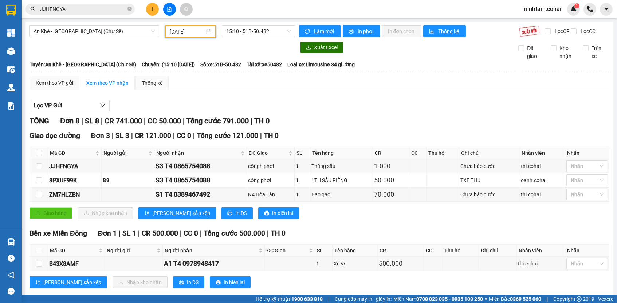
click at [282, 38] on div "An Khê - Sài Gòn (Chư Sê) 09/09/2025 15:10 - 51B-50.482" at bounding box center [162, 31] width 266 height 12
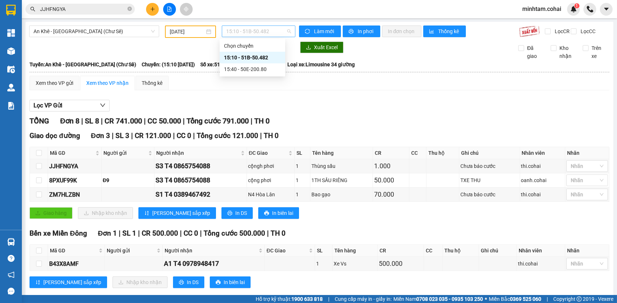
click at [280, 35] on span "15:10 - 51B-50.482" at bounding box center [258, 31] width 65 height 11
click at [277, 71] on div "15:40 - 50E-200.80" at bounding box center [252, 69] width 57 height 8
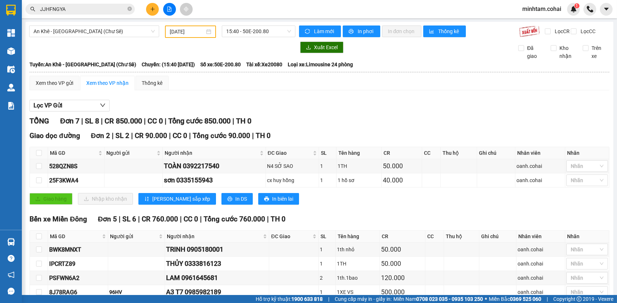
click at [83, 22] on div "An Khê - Sài Gòn (Chư Sê) 09/09/2025 15:40 - 50E-200.80 Làm mới In phơi In đơn …" at bounding box center [319, 184] width 588 height 325
click at [84, 30] on span "An Khê - [GEOGRAPHIC_DATA] (Chư Sê)" at bounding box center [93, 31] width 121 height 11
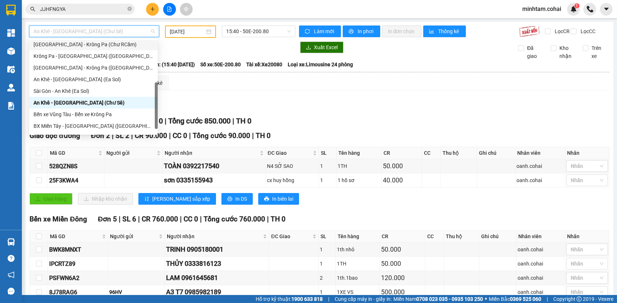
click at [101, 41] on div "[GEOGRAPHIC_DATA] - Krông Pa (Chư RCăm)" at bounding box center [93, 44] width 120 height 8
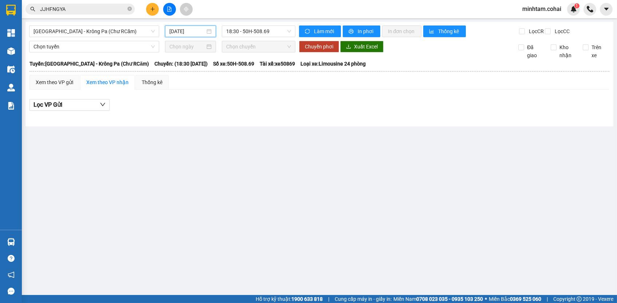
click at [181, 33] on input "[DATE]" at bounding box center [187, 31] width 36 height 8
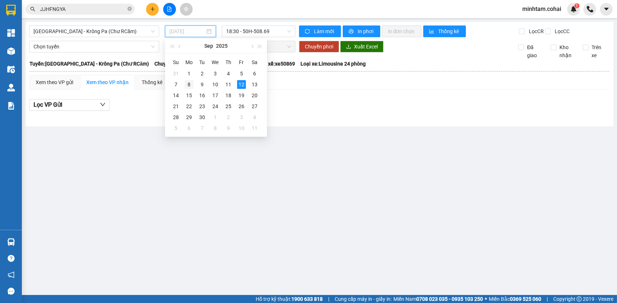
click at [190, 86] on div "8" at bounding box center [189, 84] width 9 height 9
type input "[DATE]"
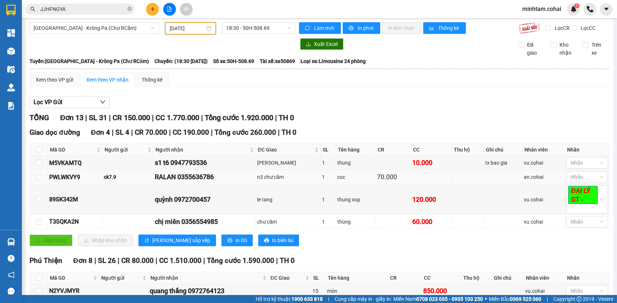
scroll to position [6, 0]
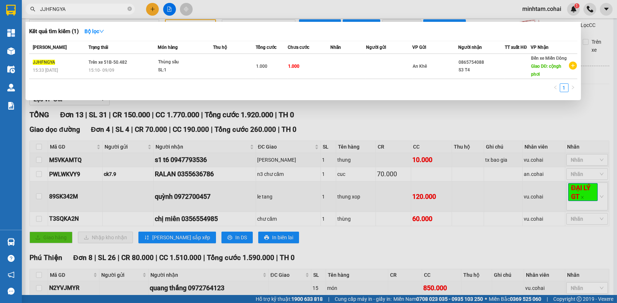
paste input "T3SQKA2N"
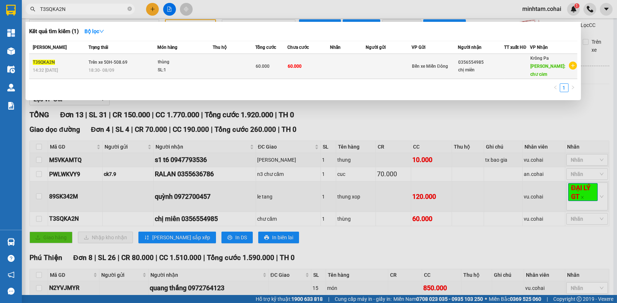
type input "T3SQKA2N"
click at [315, 74] on td "60.000" at bounding box center [308, 66] width 43 height 25
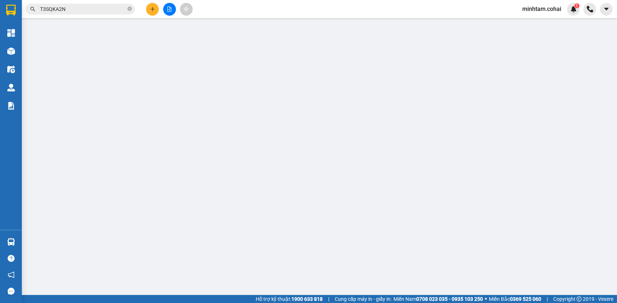
type input "0356554985"
type input "chị miên"
type input "chư căm"
type input "60.000"
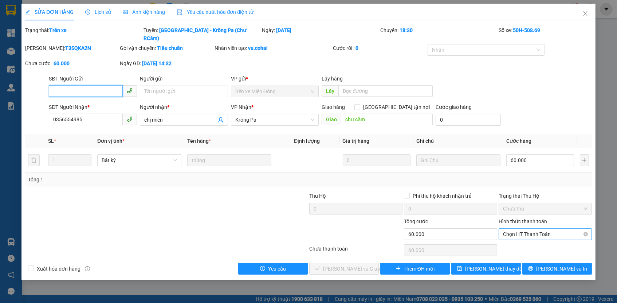
click at [508, 229] on span "Chọn HT Thanh Toán" at bounding box center [545, 234] width 84 height 11
click at [512, 238] on div "Tại văn phòng" at bounding box center [545, 238] width 84 height 8
type input "0"
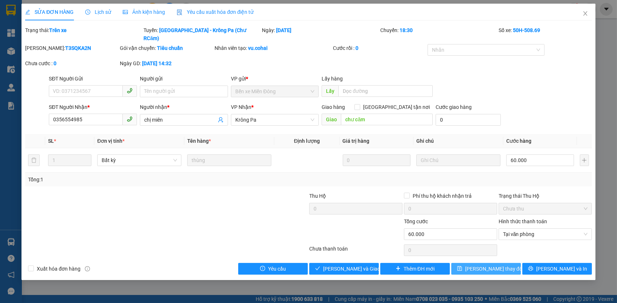
click at [501, 265] on span "[PERSON_NAME] thay đổi" at bounding box center [494, 269] width 58 height 8
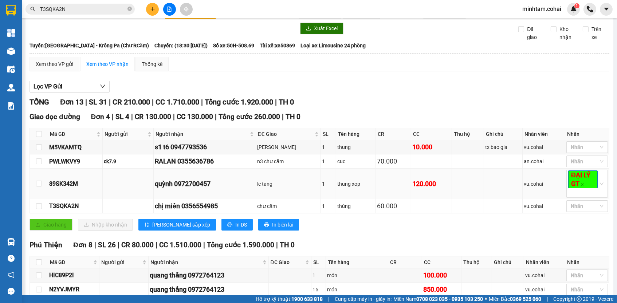
scroll to position [32, 0]
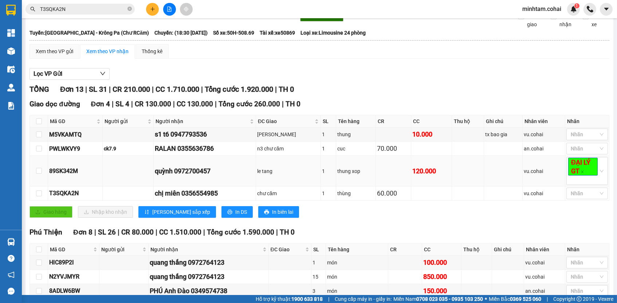
click at [174, 176] on div "quỳnh 0972700457" at bounding box center [205, 171] width 100 height 10
copy div "M5VKAMTQ"
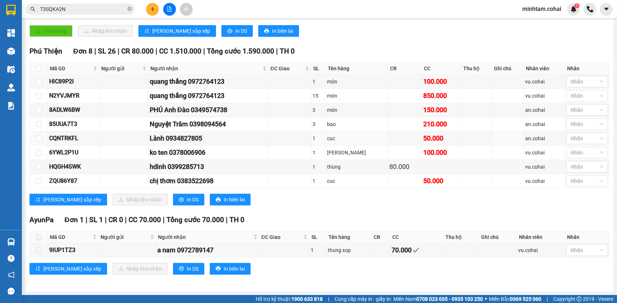
scroll to position [0, 0]
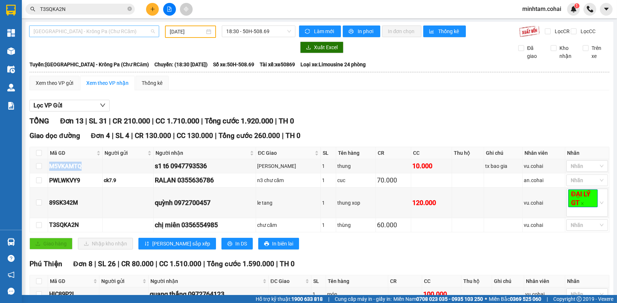
click at [120, 31] on span "[GEOGRAPHIC_DATA] - Krông Pa (Chư RCăm)" at bounding box center [93, 31] width 121 height 11
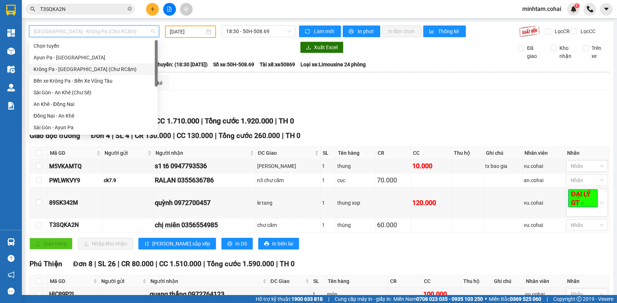
click at [110, 72] on div "Krông Pa - [GEOGRAPHIC_DATA] (Chư RCăm)" at bounding box center [93, 69] width 120 height 8
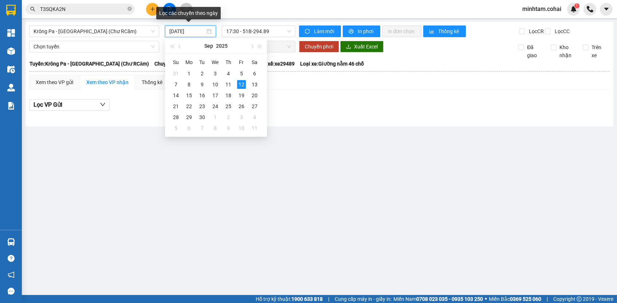
click at [190, 30] on input "[DATE]" at bounding box center [187, 31] width 36 height 8
drag, startPoint x: 193, startPoint y: 86, endPoint x: 199, endPoint y: 86, distance: 6.2
click at [199, 86] on tr "7 8 9 10 11 12 13" at bounding box center [215, 84] width 92 height 11
click at [199, 86] on div "9" at bounding box center [202, 84] width 9 height 9
type input "[DATE]"
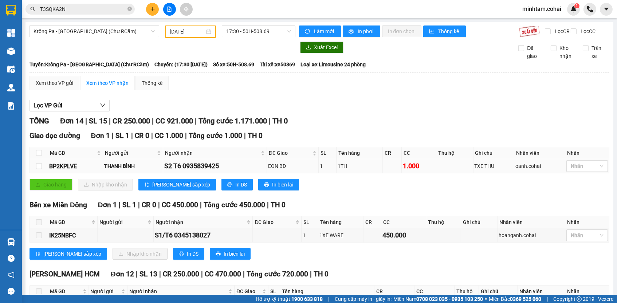
click at [68, 171] on div "BP2KPLVE" at bounding box center [75, 166] width 52 height 9
click at [67, 170] on div "BP2KPLVE" at bounding box center [75, 166] width 52 height 9
copy div "BP2KPLVE"
click at [90, 6] on input "T3SQKA2N" at bounding box center [83, 9] width 86 height 8
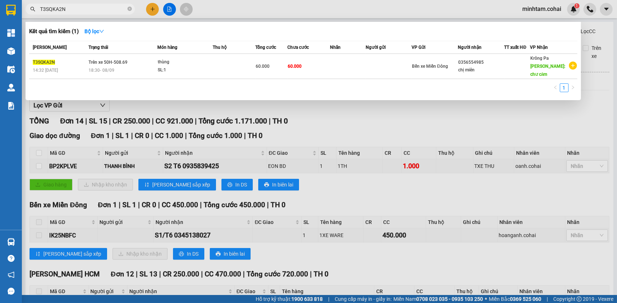
click at [90, 6] on input "T3SQKA2N" at bounding box center [83, 9] width 86 height 8
paste input "BP2KPLVE"
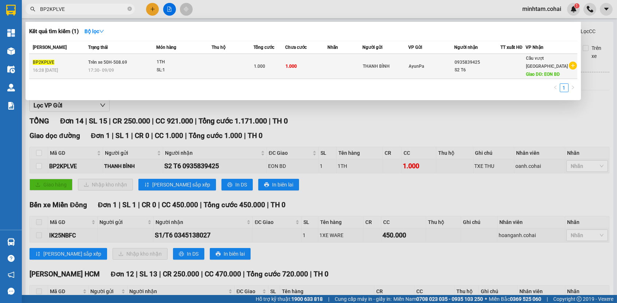
type input "BP2KPLVE"
click at [294, 64] on td "1.000" at bounding box center [306, 66] width 42 height 25
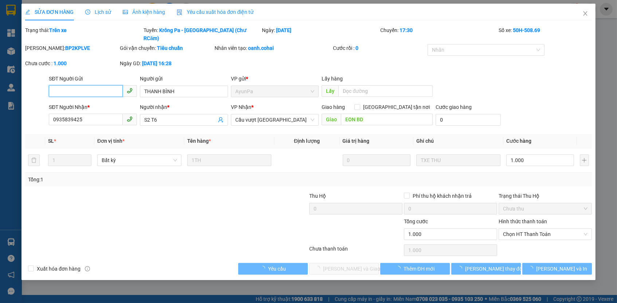
type input "THANH BÌNH"
type input "0935839425"
type input "S2 T6"
type input "EON BD"
type input "1.000"
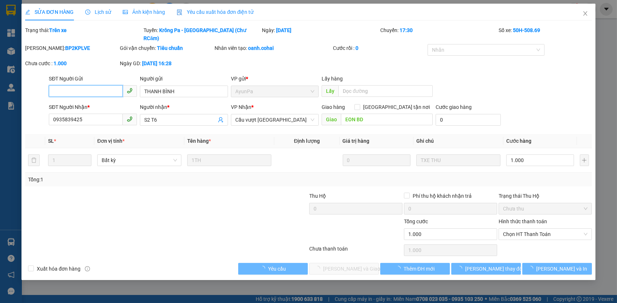
type input "1.000"
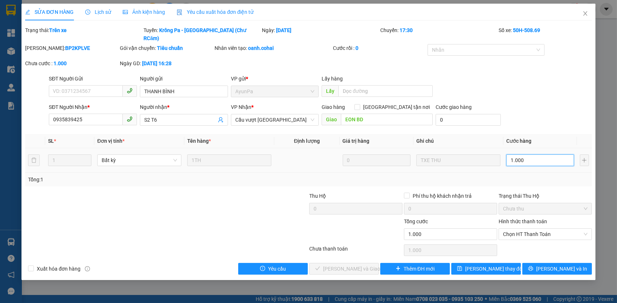
click at [538, 154] on input "1.000" at bounding box center [540, 160] width 68 height 12
type input "10.000"
type input "100.000"
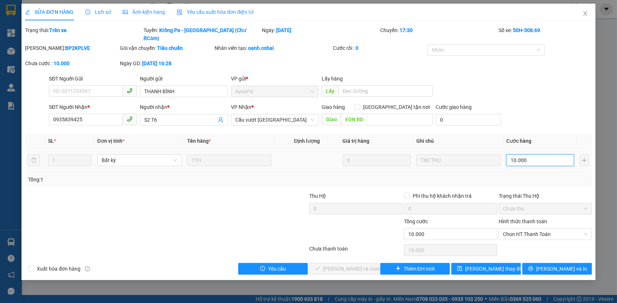
type input "100.000"
click at [522, 229] on span "Chọn HT Thanh Toán" at bounding box center [545, 234] width 84 height 11
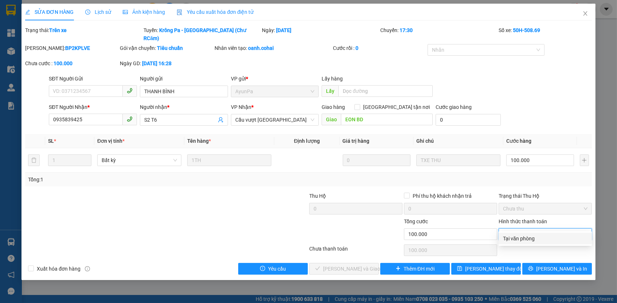
click at [522, 238] on div "Tại văn phòng" at bounding box center [545, 238] width 84 height 8
type input "0"
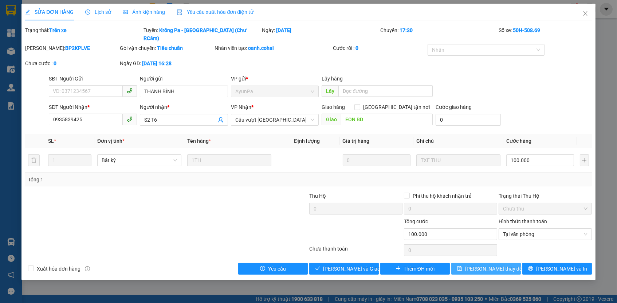
click at [497, 263] on button "[PERSON_NAME] thay đổi" at bounding box center [486, 269] width 70 height 12
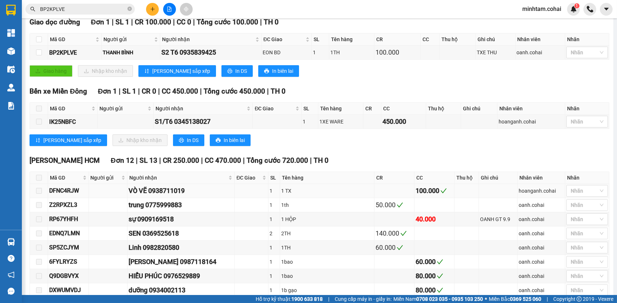
scroll to position [138, 0]
